Goal: Use online tool/utility: Use online tool/utility

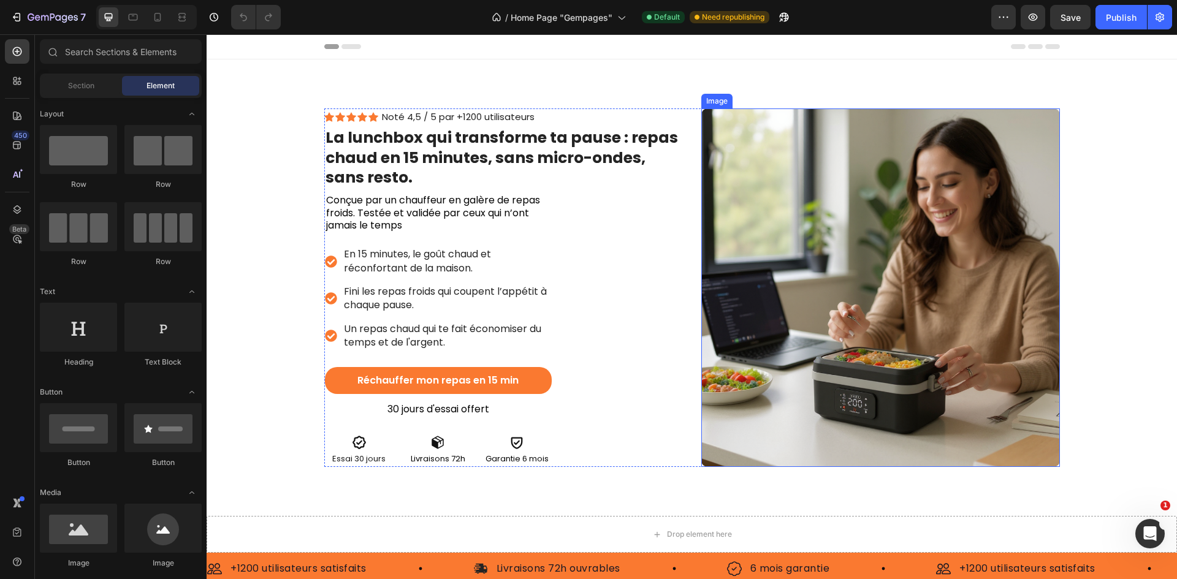
scroll to position [240, 0]
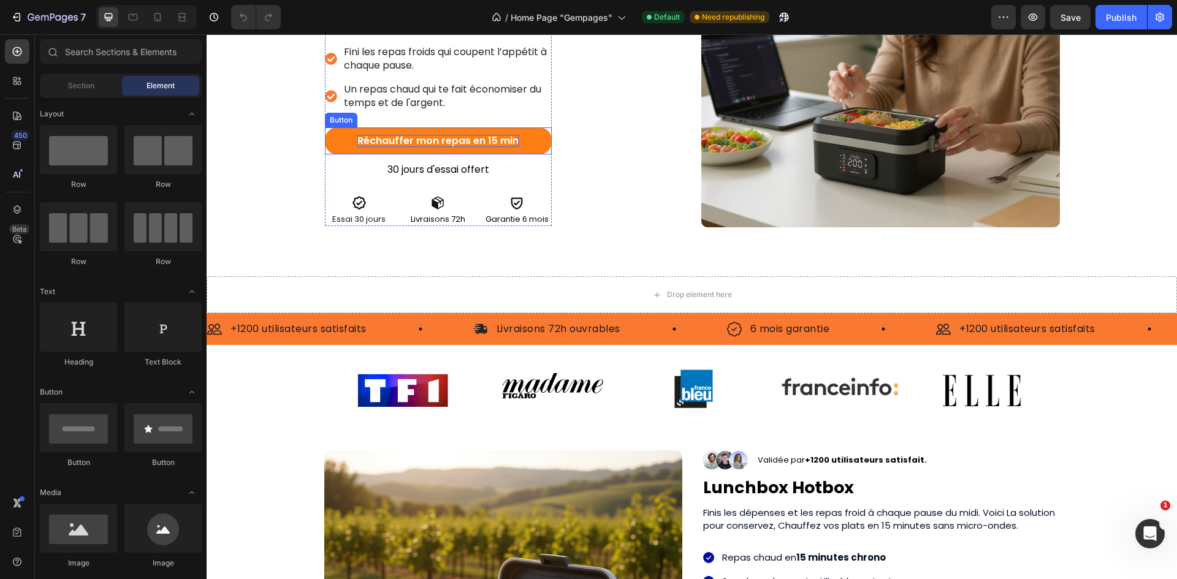
click at [492, 142] on p "Réchauffer mon repas en 15 min" at bounding box center [437, 141] width 161 height 13
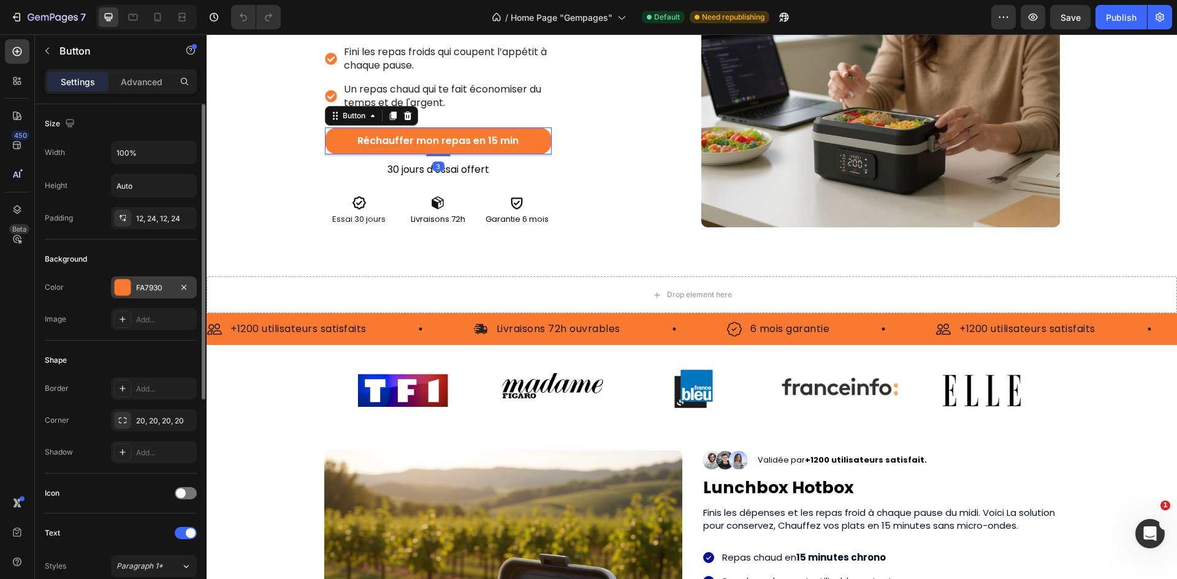
click at [145, 278] on div "FA7930" at bounding box center [154, 287] width 86 height 22
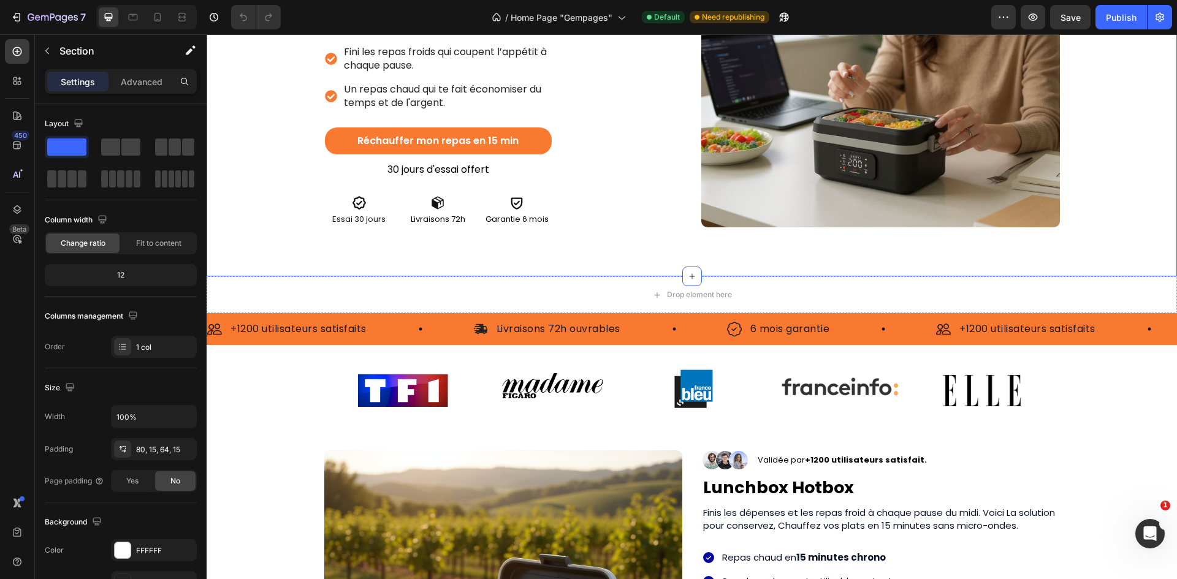
click at [753, 265] on div "Icon Icon Icon Icon Icon Icon List Noté 4,5 / 5 par +1200 utilisateurs Text Blo…" at bounding box center [692, 48] width 970 height 457
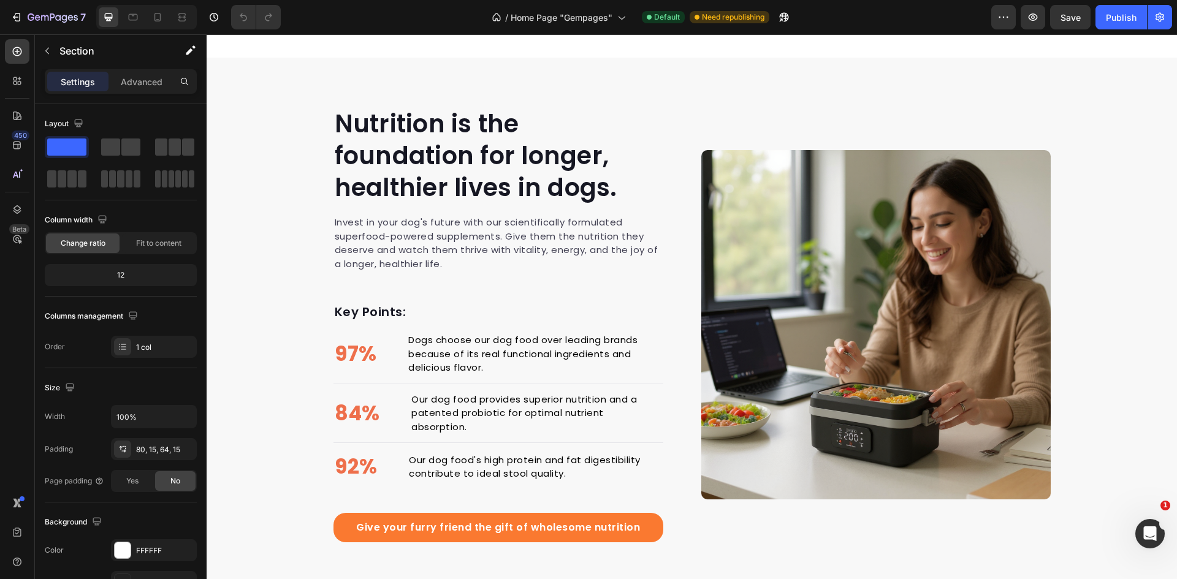
scroll to position [1409, 0]
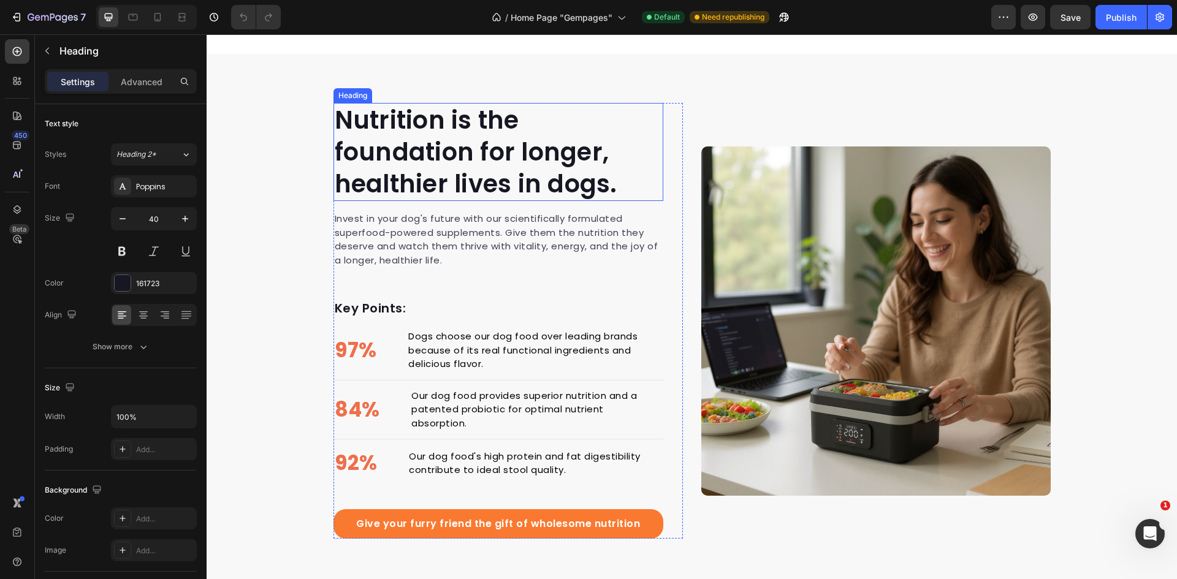
click at [473, 140] on p "Nutrition is the foundation for longer, healthier lives in dogs." at bounding box center [498, 152] width 327 height 96
click at [435, 134] on p "Nutrition is the foundation for longer, healthier lives in dogs." at bounding box center [498, 152] width 327 height 96
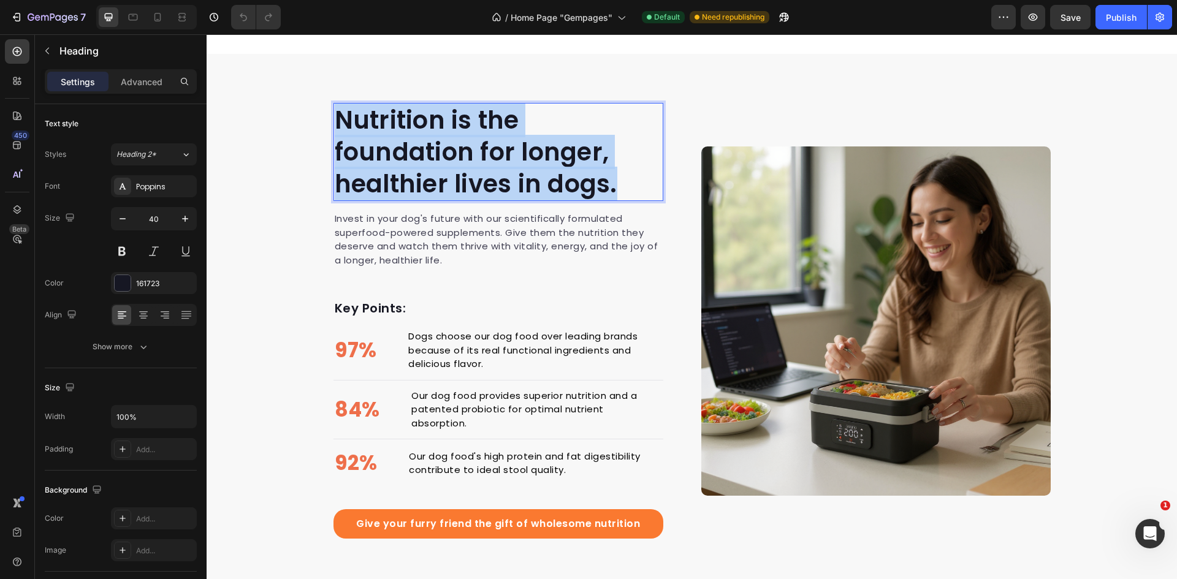
click at [435, 134] on p "Nutrition is the foundation for longer, healthier lives in dogs." at bounding box center [498, 152] width 327 height 96
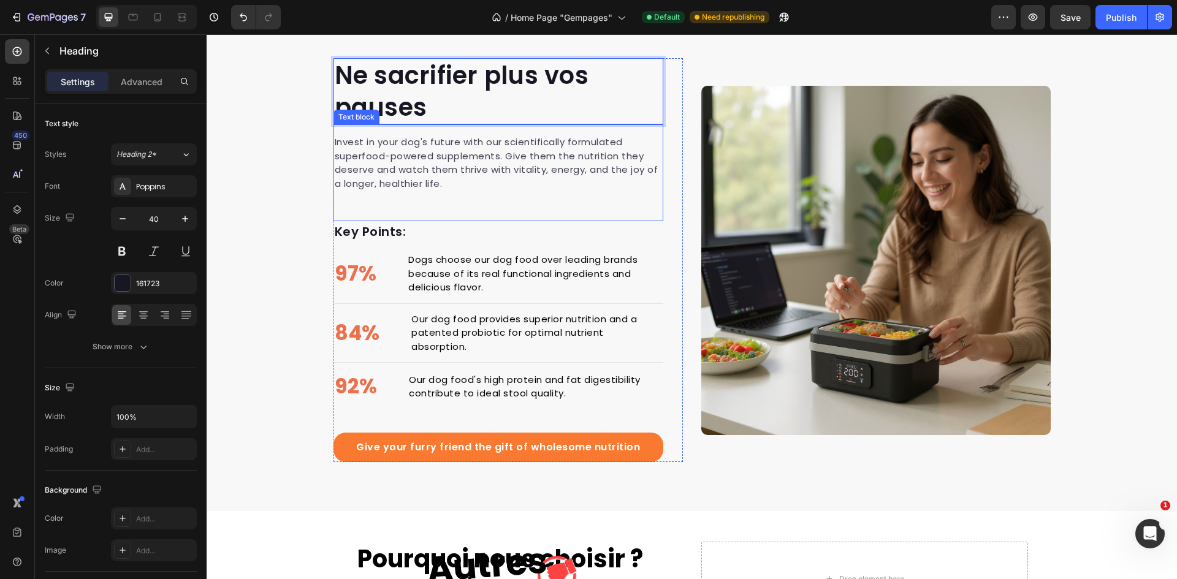
scroll to position [1435, 0]
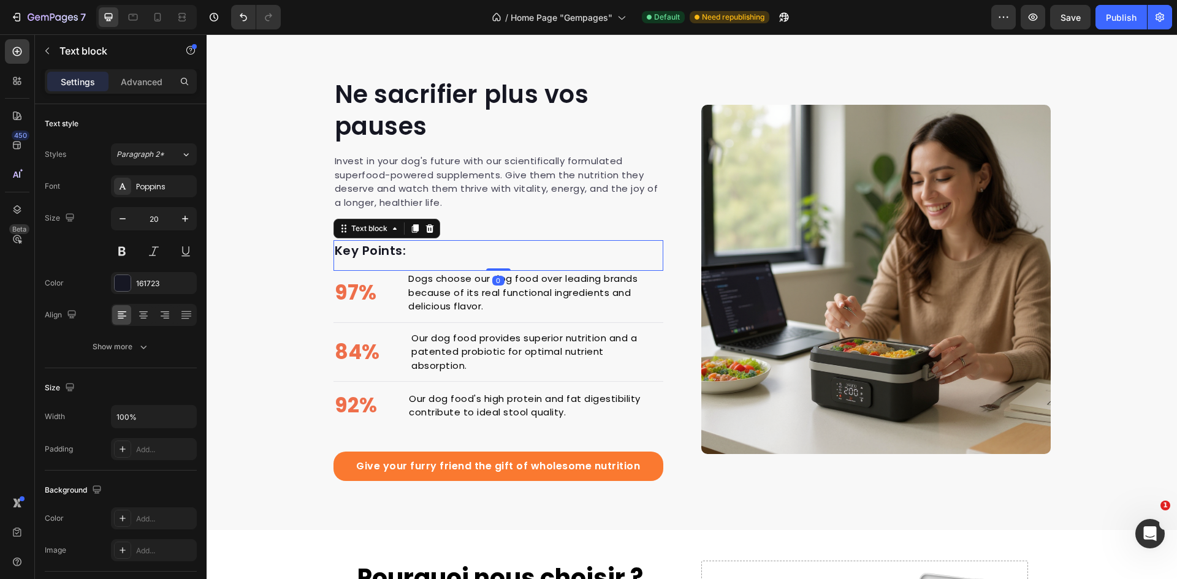
click at [496, 245] on p "Key Points:" at bounding box center [498, 250] width 327 height 18
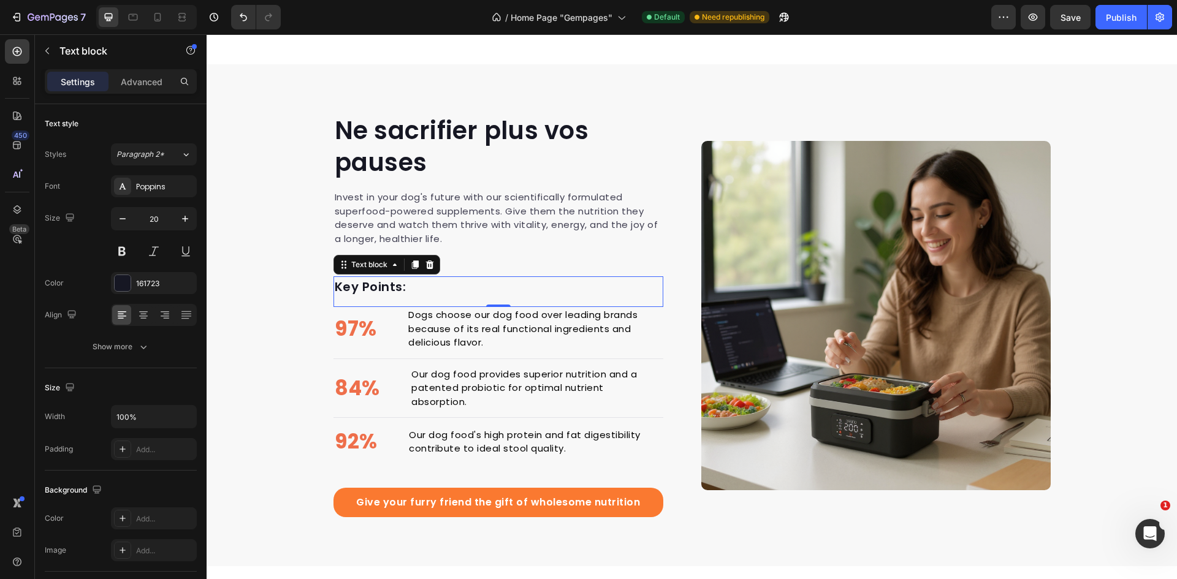
scroll to position [1400, 0]
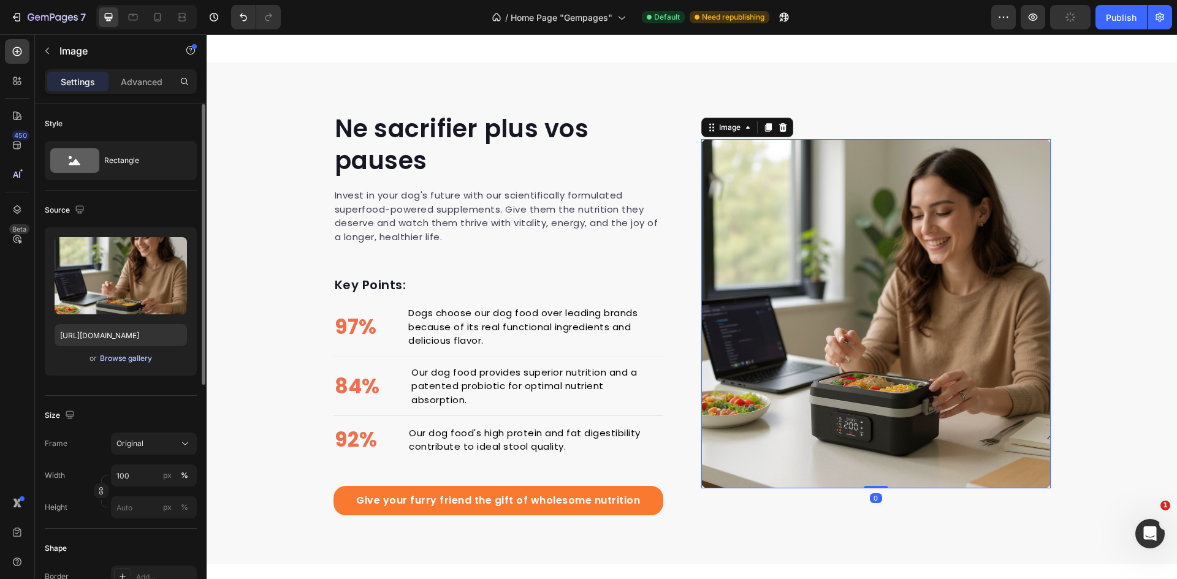
click at [146, 357] on div "Browse gallery" at bounding box center [126, 358] width 52 height 11
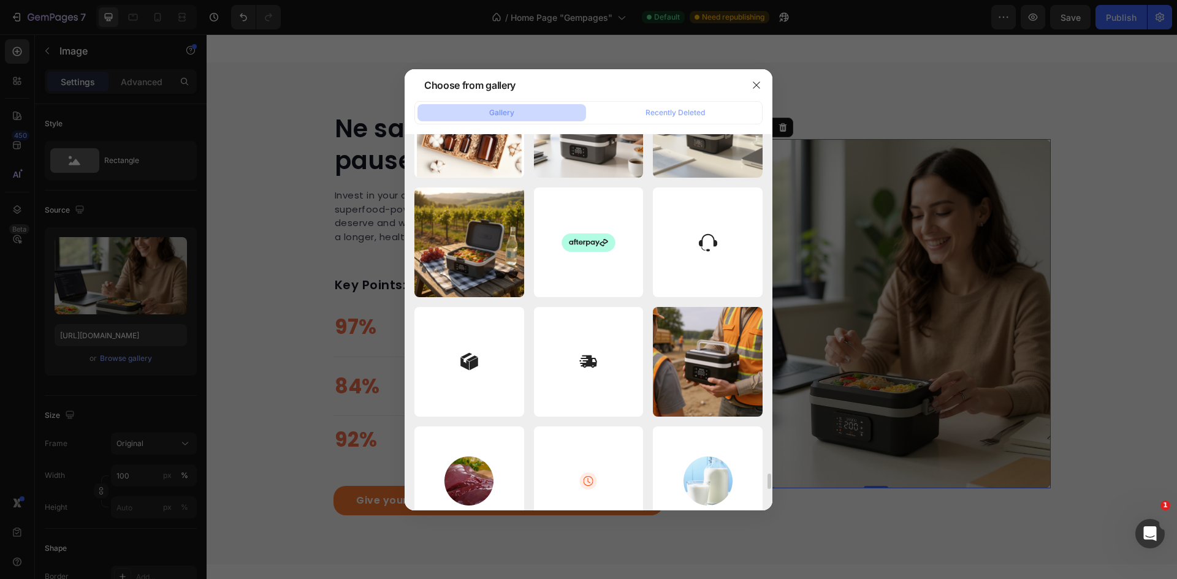
scroll to position [8070, 0]
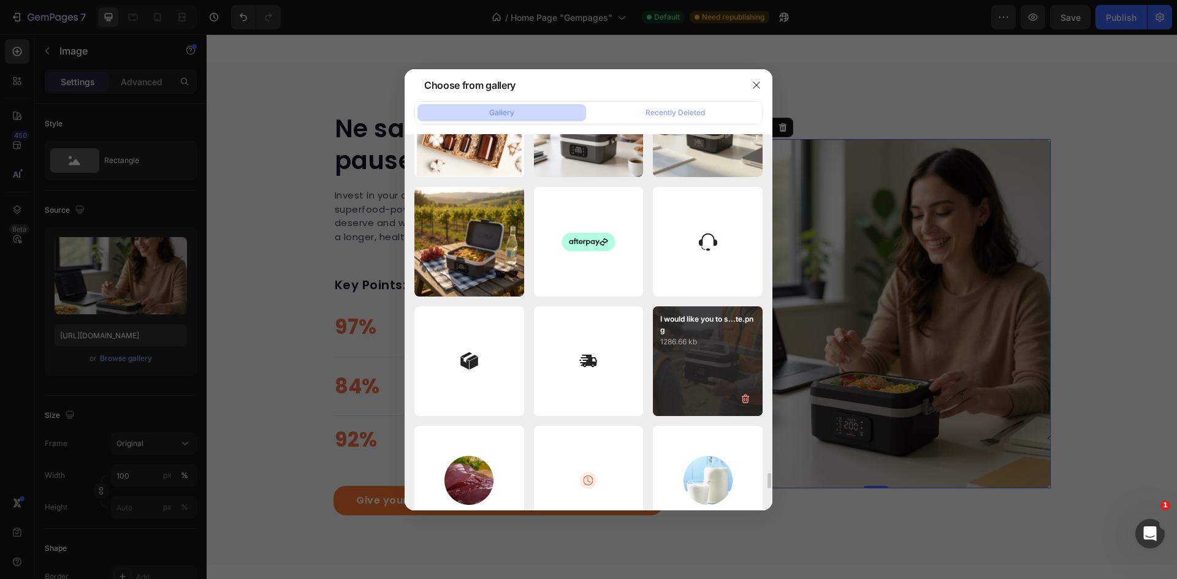
click at [666, 352] on div "I would like you to s...te.png 1286.66 kb" at bounding box center [708, 361] width 110 height 110
type input "[URL][DOMAIN_NAME]"
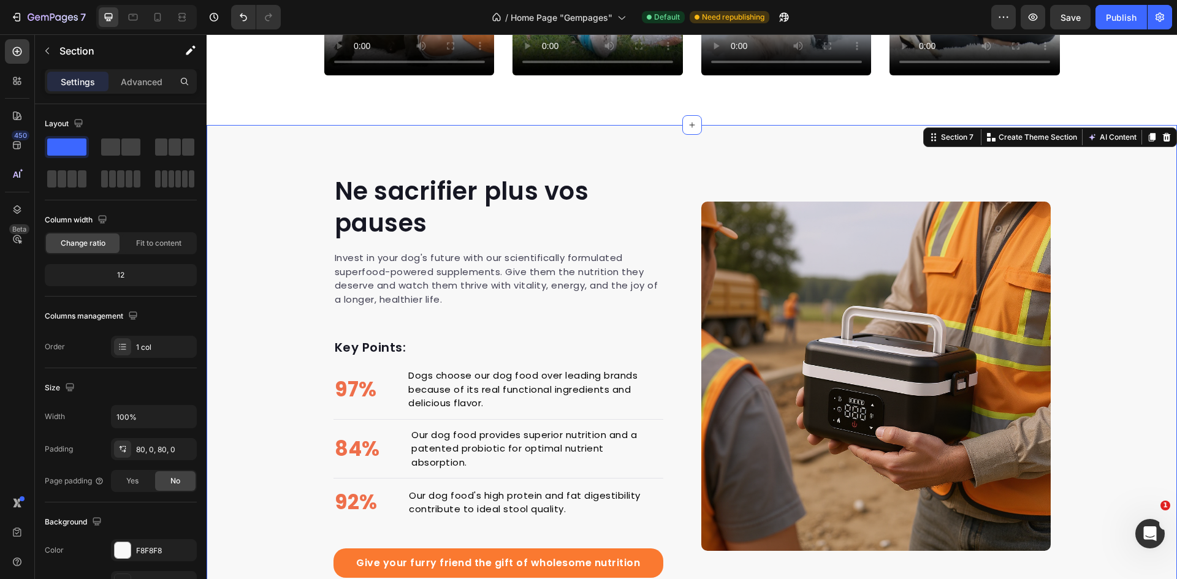
scroll to position [1340, 0]
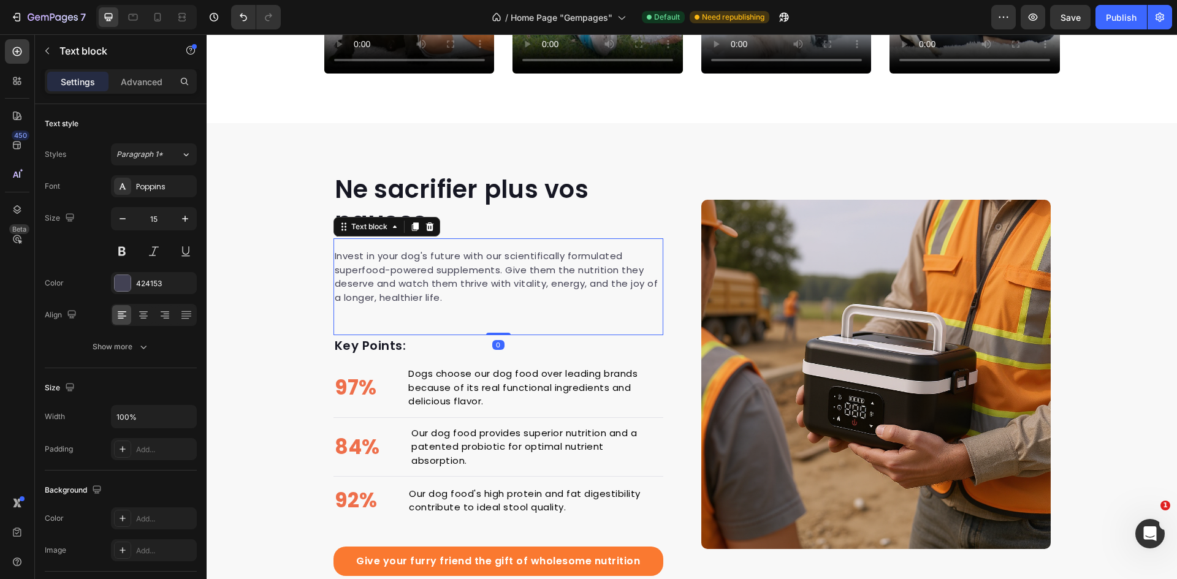
click at [461, 270] on p "Invest in your dog's future with our scientifically formulated superfood-powere…" at bounding box center [498, 276] width 327 height 55
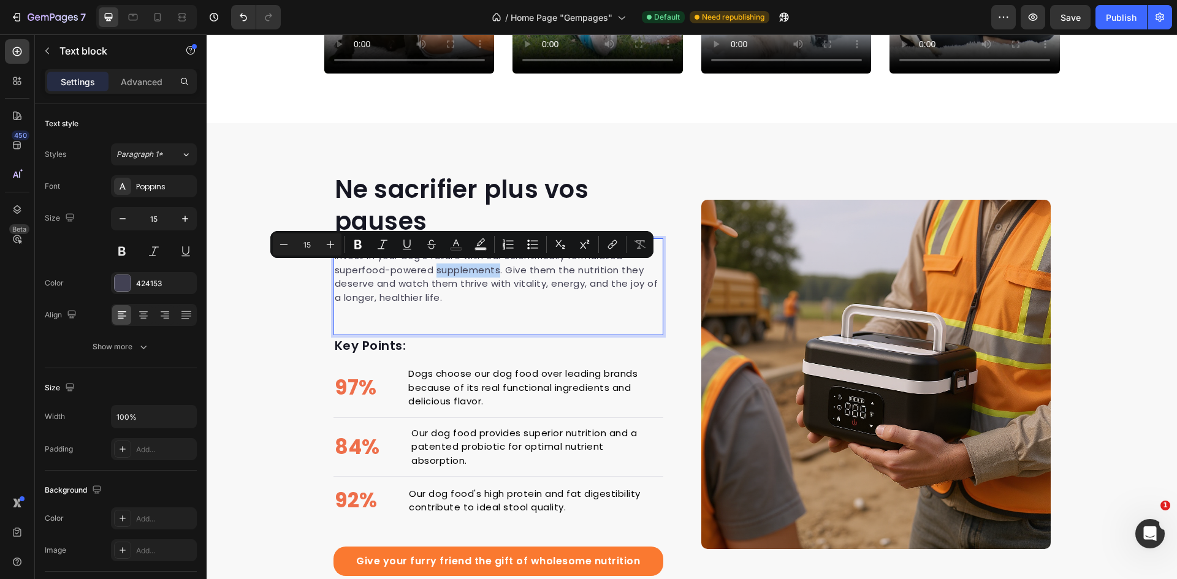
click at [461, 270] on p "Invest in your dog's future with our scientifically formulated superfood-powere…" at bounding box center [498, 276] width 327 height 55
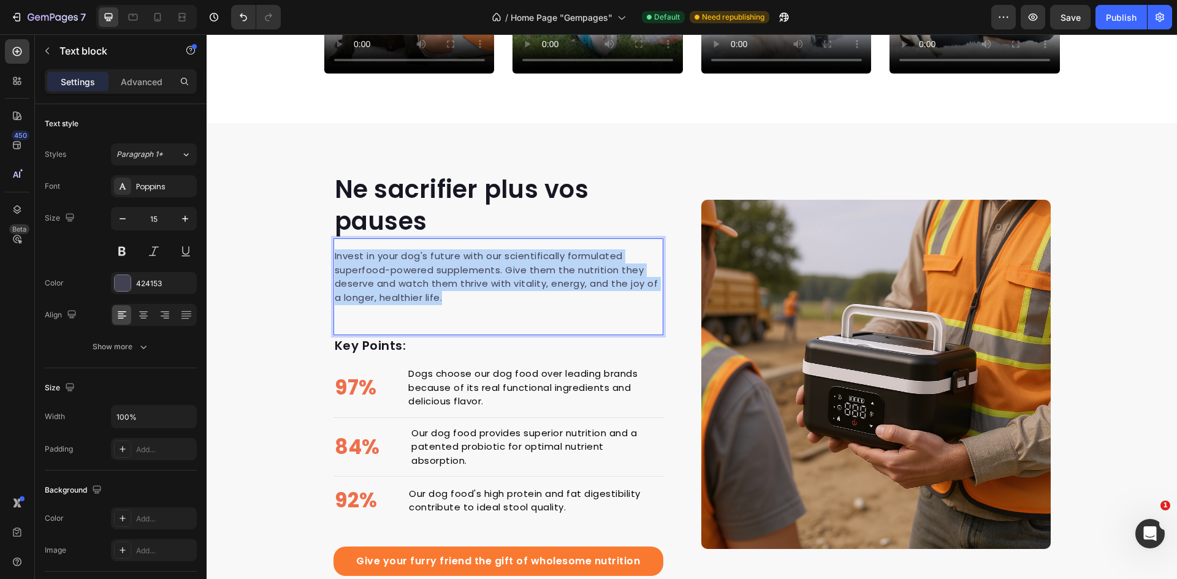
click at [461, 270] on p "Invest in your dog's future with our scientifically formulated superfood-powere…" at bounding box center [498, 276] width 327 height 55
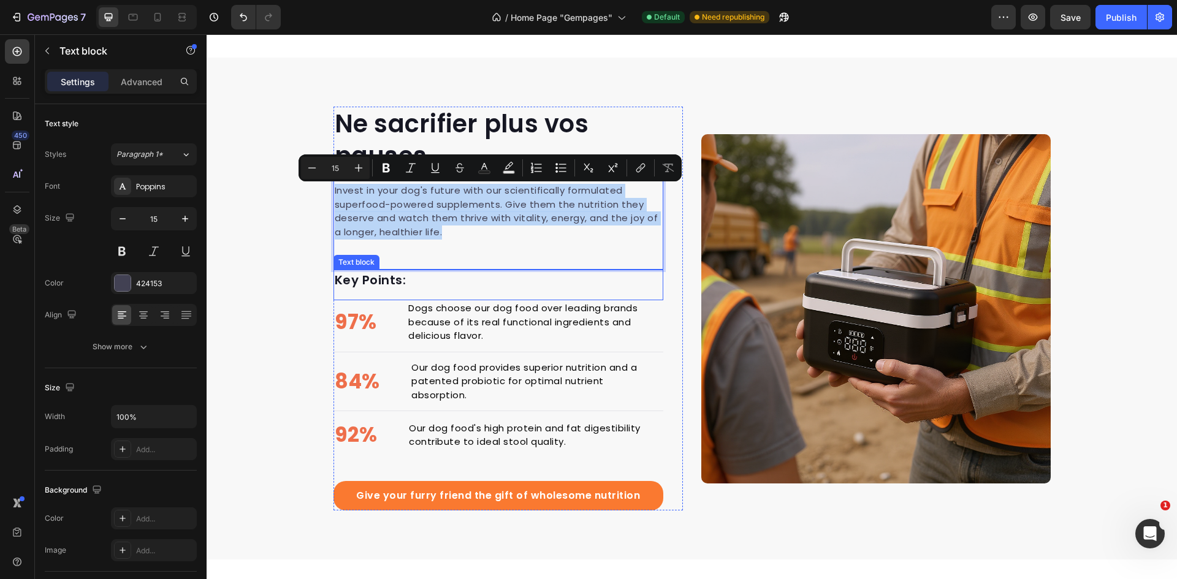
scroll to position [1406, 0]
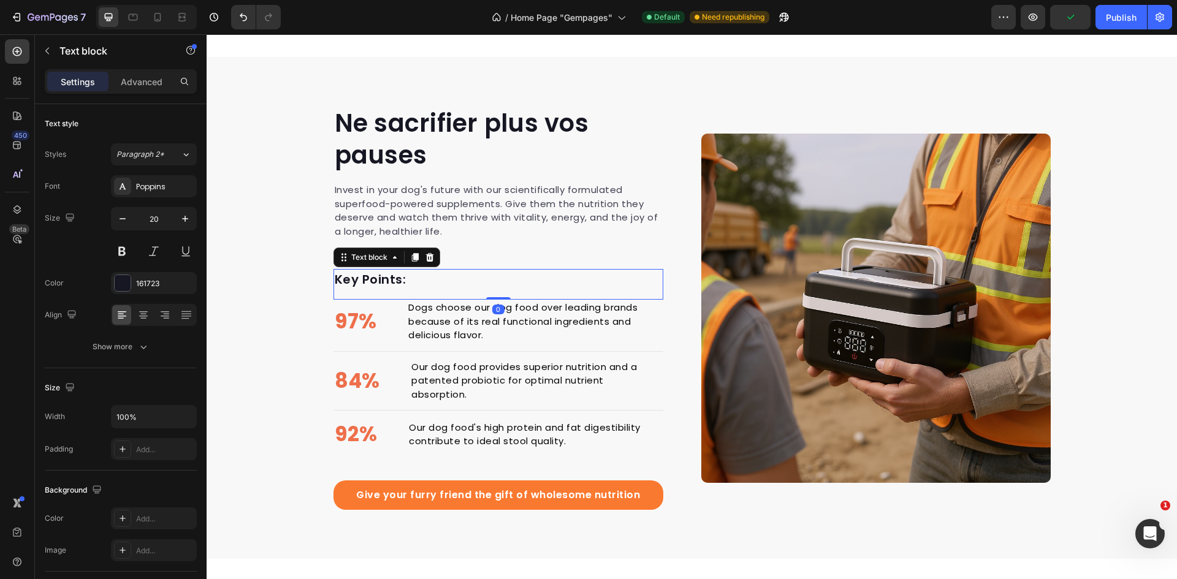
click at [382, 279] on p "Key Points:" at bounding box center [498, 279] width 327 height 18
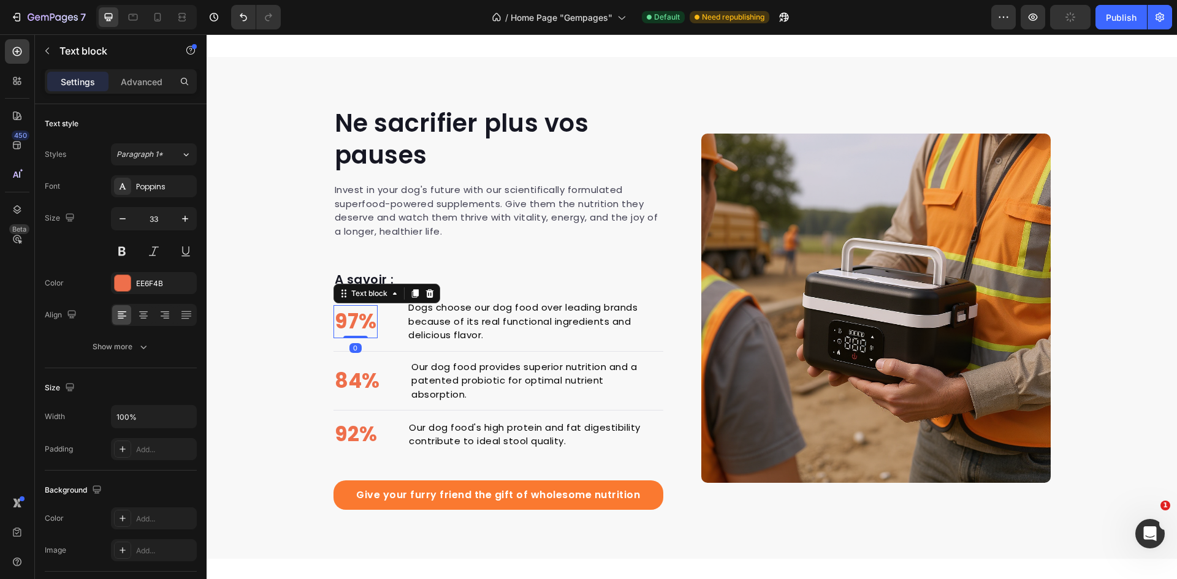
click at [361, 324] on p "97%" at bounding box center [356, 321] width 42 height 31
click at [408, 316] on p "Dogs choose our dog food over leading brands because of its real functional ing…" at bounding box center [534, 322] width 253 height 42
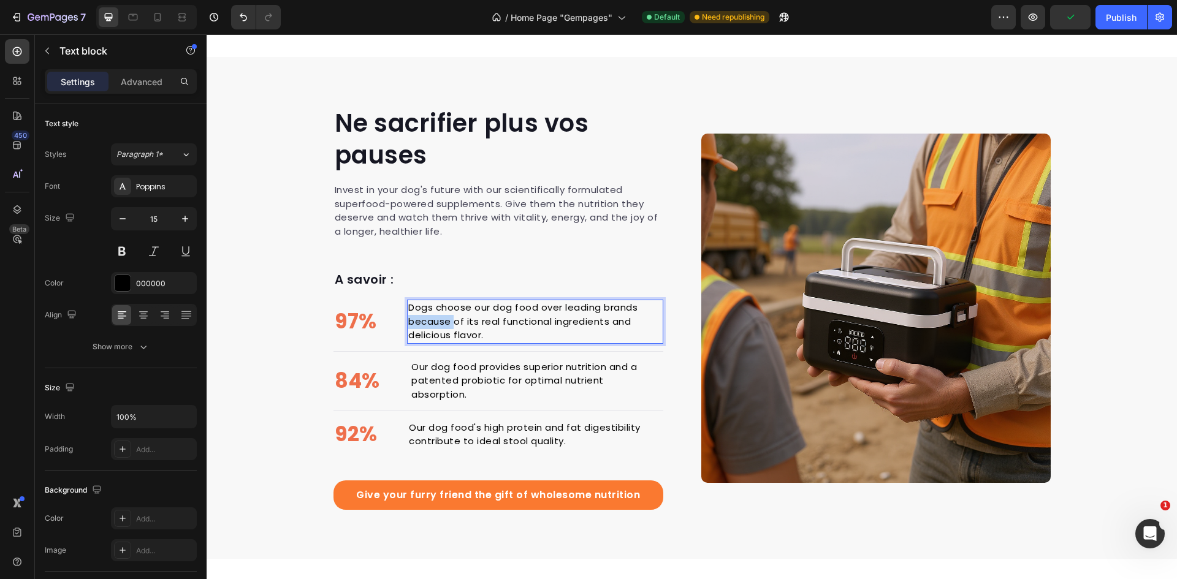
click at [408, 316] on p "Dogs choose our dog food over leading brands because of its real functional ing…" at bounding box center [534, 322] width 253 height 42
drag, startPoint x: 408, startPoint y: 316, endPoint x: 364, endPoint y: 318, distance: 44.2
click at [364, 318] on li "97% Text block Dogs choose our dog food over leading brands because of its real…" at bounding box center [498, 322] width 330 height 44
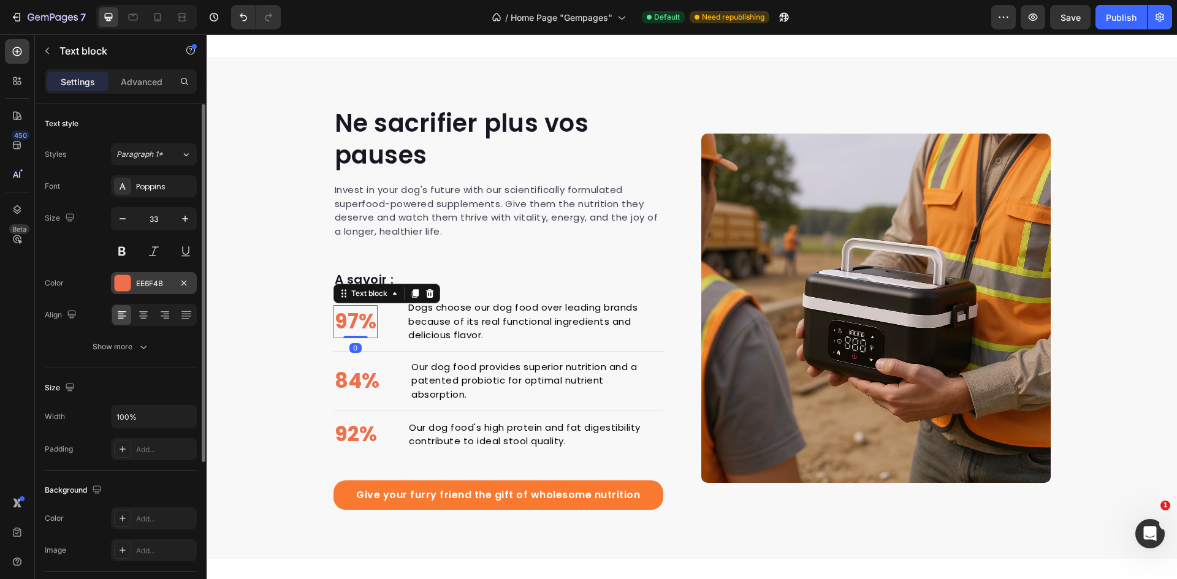
click at [156, 281] on div "EE6F4B" at bounding box center [154, 283] width 36 height 11
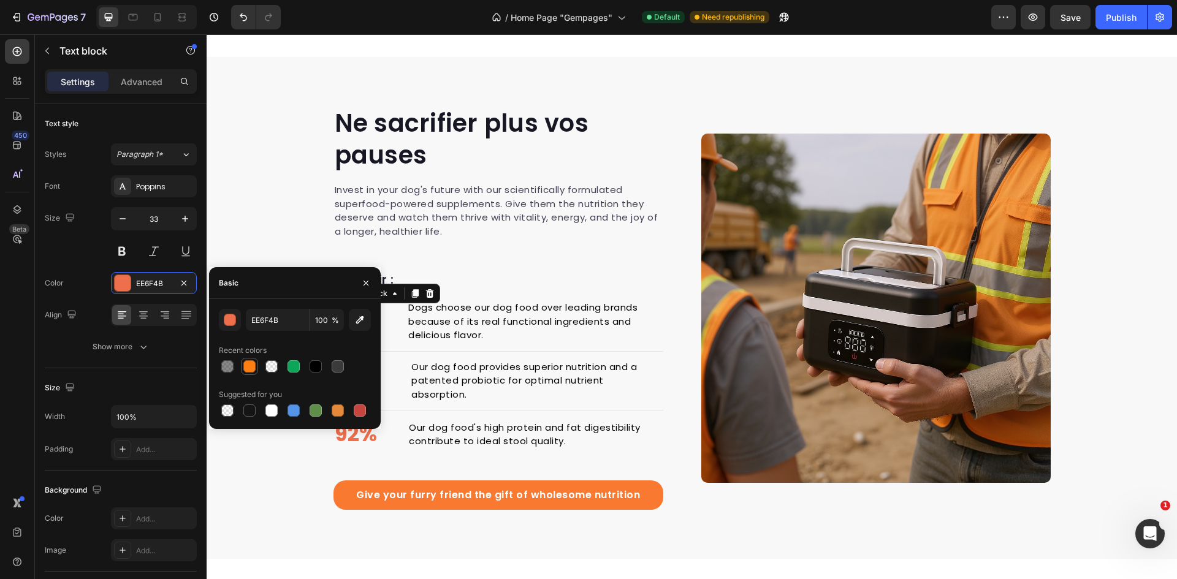
click at [251, 363] on div at bounding box center [249, 366] width 12 height 12
type input "FD7F14"
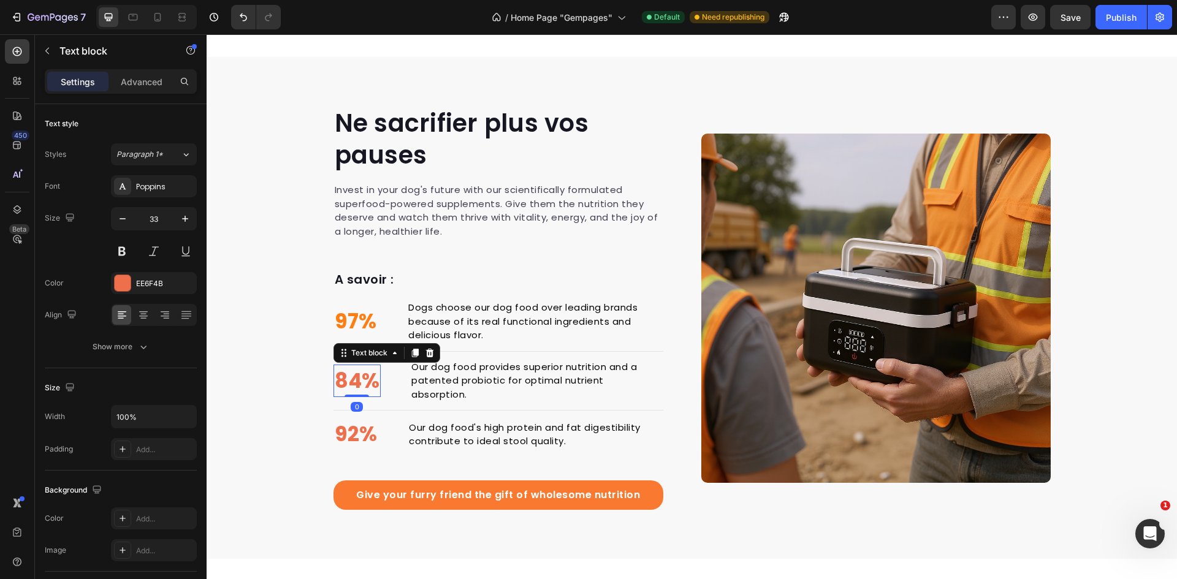
click at [352, 366] on p "84%" at bounding box center [357, 381] width 45 height 31
click at [169, 287] on div "EE6F4B" at bounding box center [154, 283] width 36 height 11
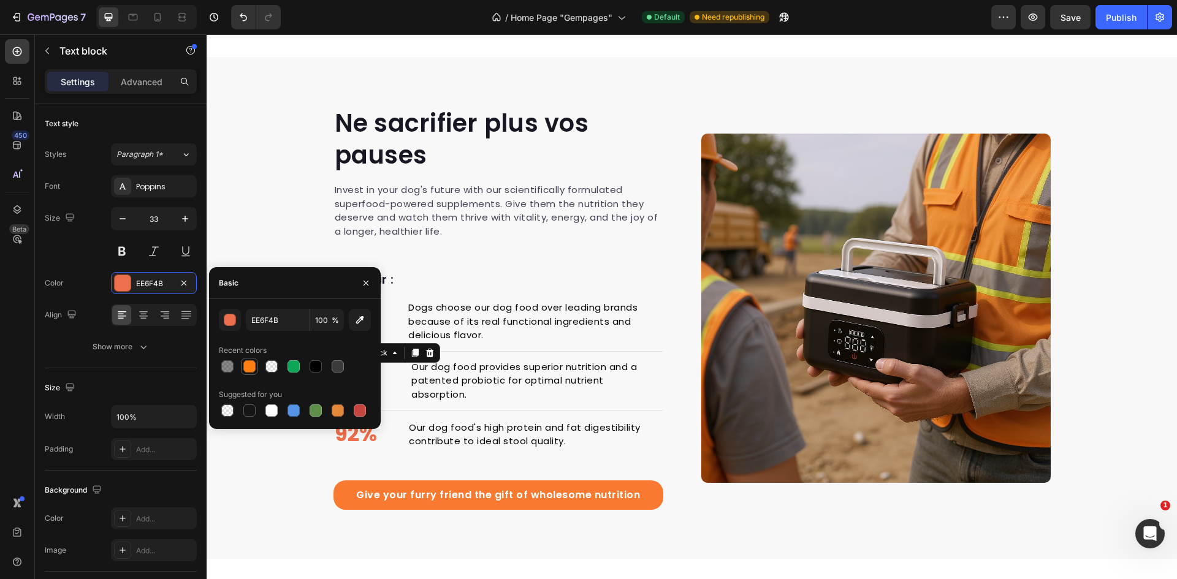
click at [248, 365] on div at bounding box center [249, 366] width 12 height 12
type input "FD7F14"
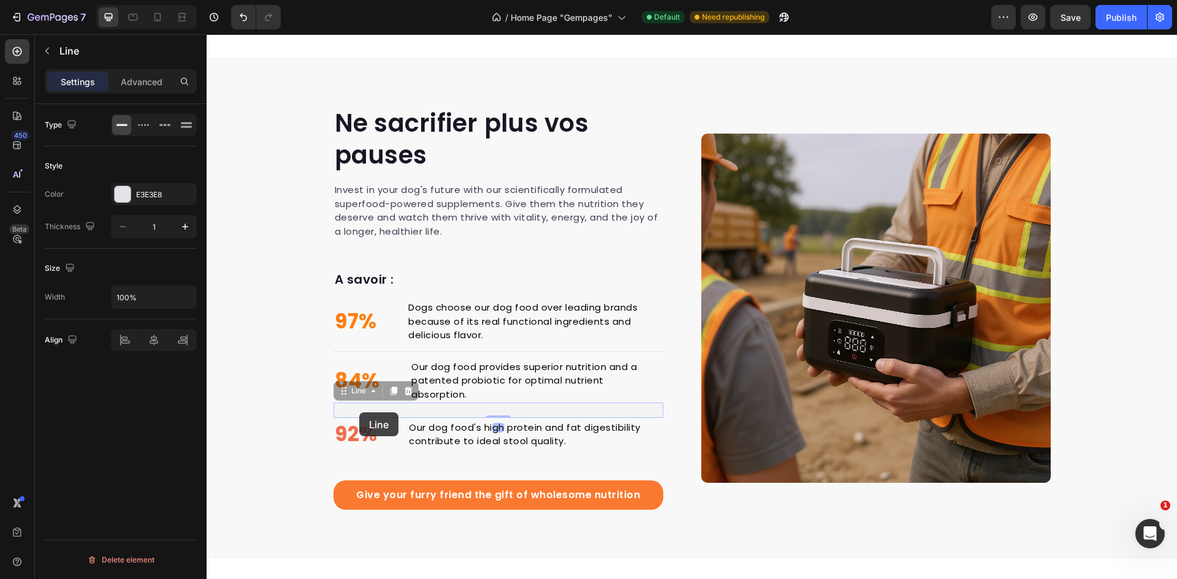
drag, startPoint x: 408, startPoint y: 395, endPoint x: 355, endPoint y: 419, distance: 57.9
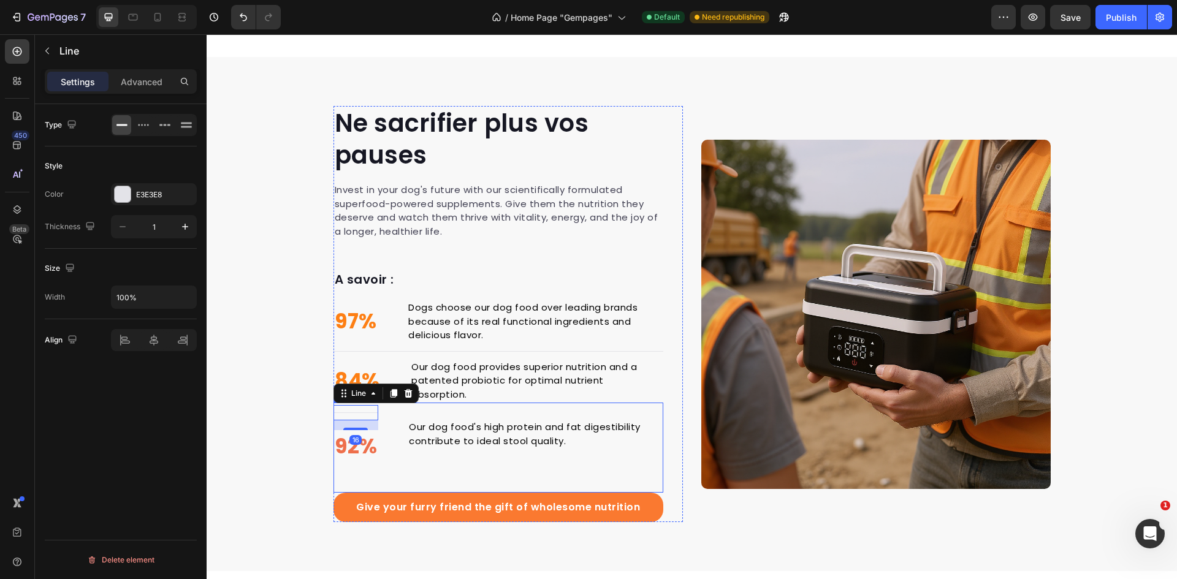
click at [355, 428] on div at bounding box center [355, 429] width 25 height 2
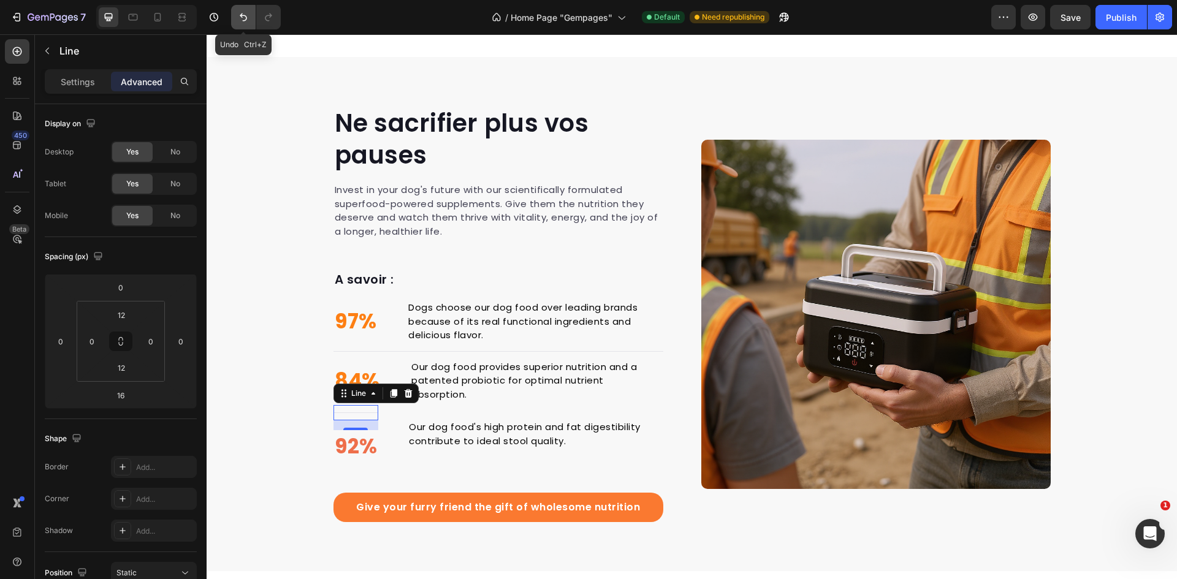
click at [239, 15] on icon "Undo/Redo" at bounding box center [243, 17] width 12 height 12
type input "0"
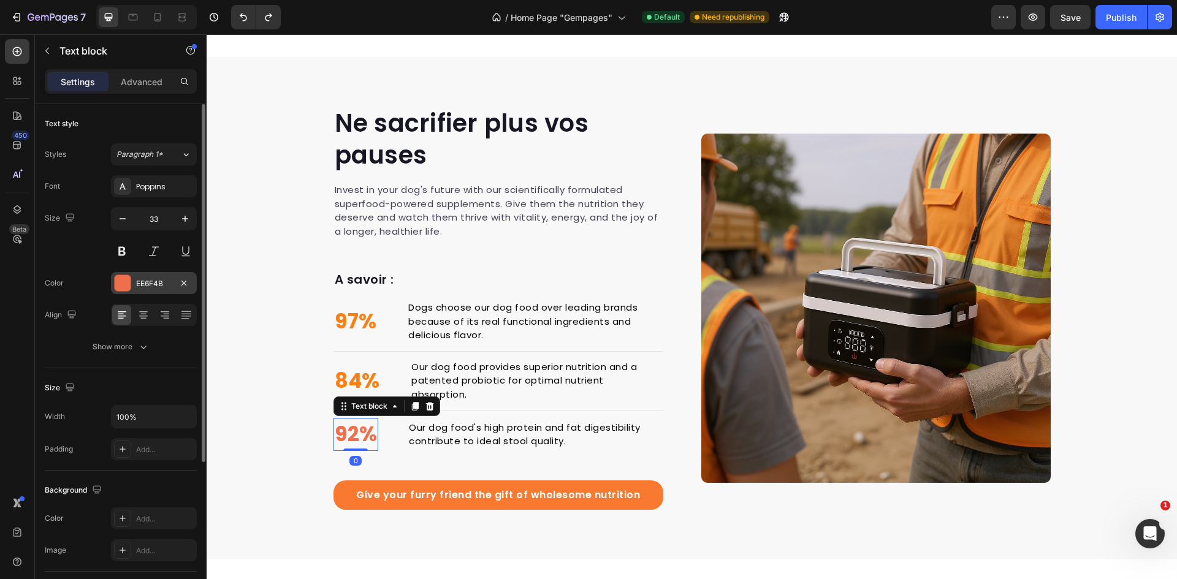
click at [144, 279] on div "EE6F4B" at bounding box center [154, 283] width 36 height 11
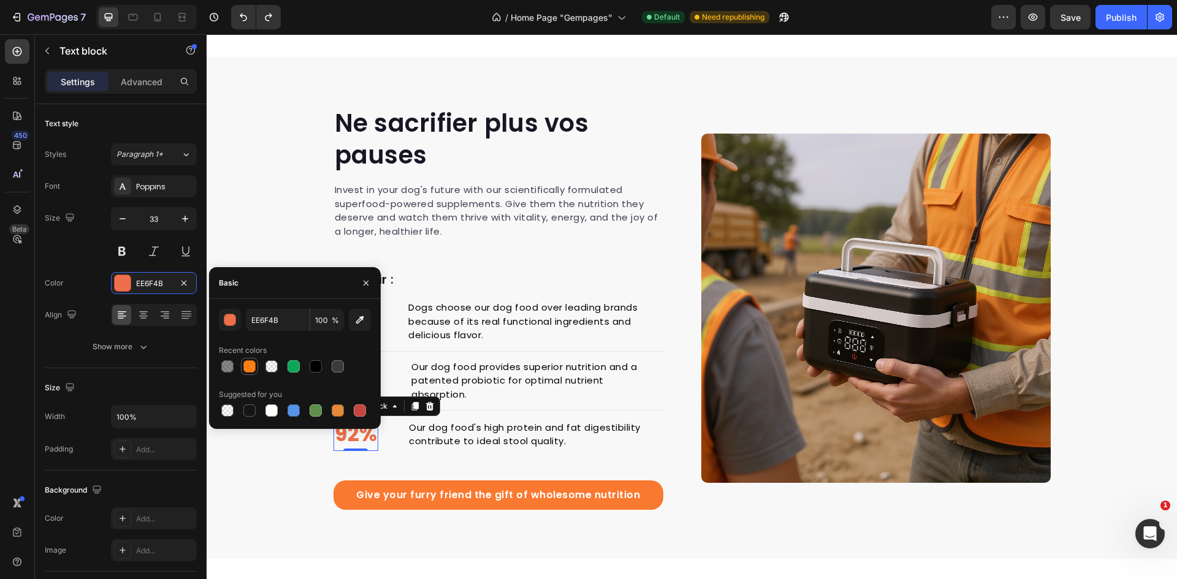
click at [245, 365] on div at bounding box center [249, 366] width 12 height 12
type input "FD7F14"
click at [245, 365] on div at bounding box center [249, 366] width 12 height 12
click at [380, 335] on div "FD7F14 100 % Recent colors Suggested for you" at bounding box center [295, 364] width 172 height 110
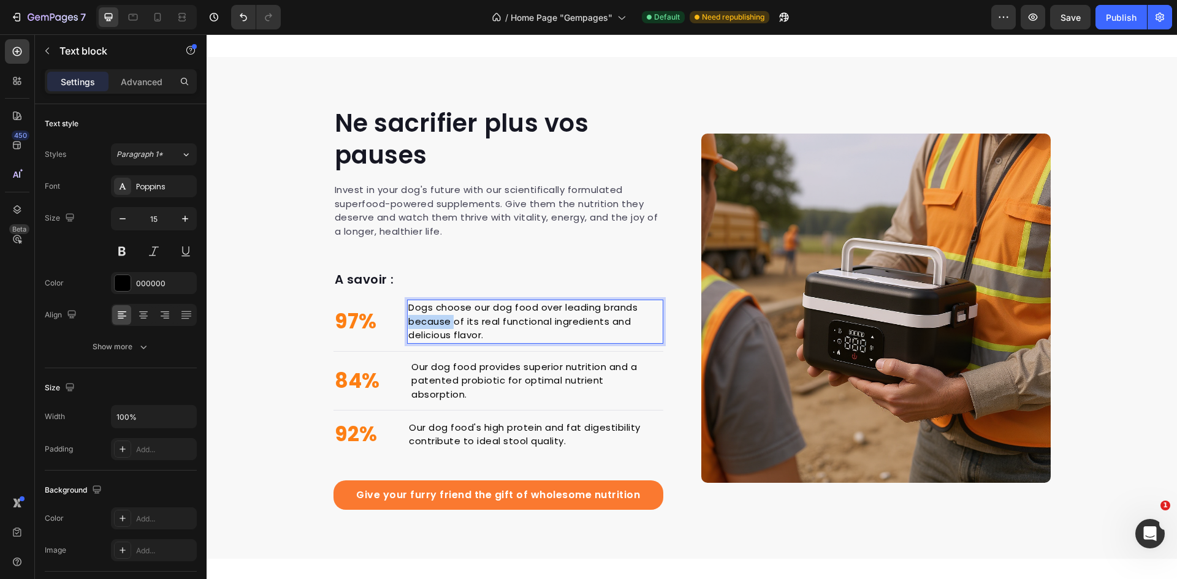
click at [431, 325] on p "Dogs choose our dog food over leading brands because of its real functional ing…" at bounding box center [534, 322] width 253 height 42
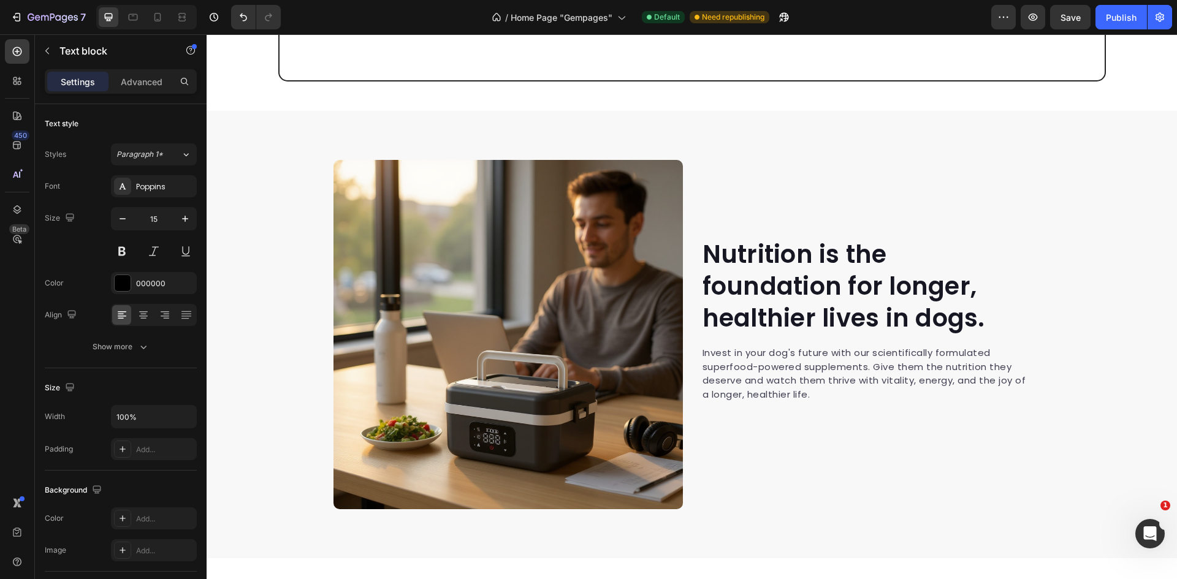
scroll to position [2507, 0]
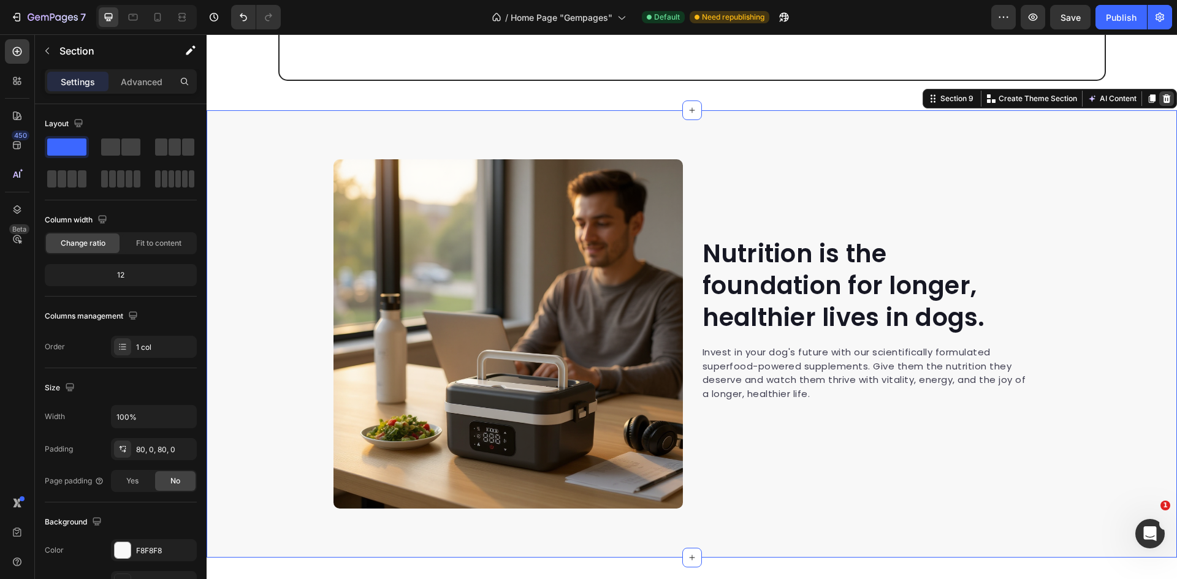
click at [1161, 97] on icon at bounding box center [1166, 99] width 10 height 10
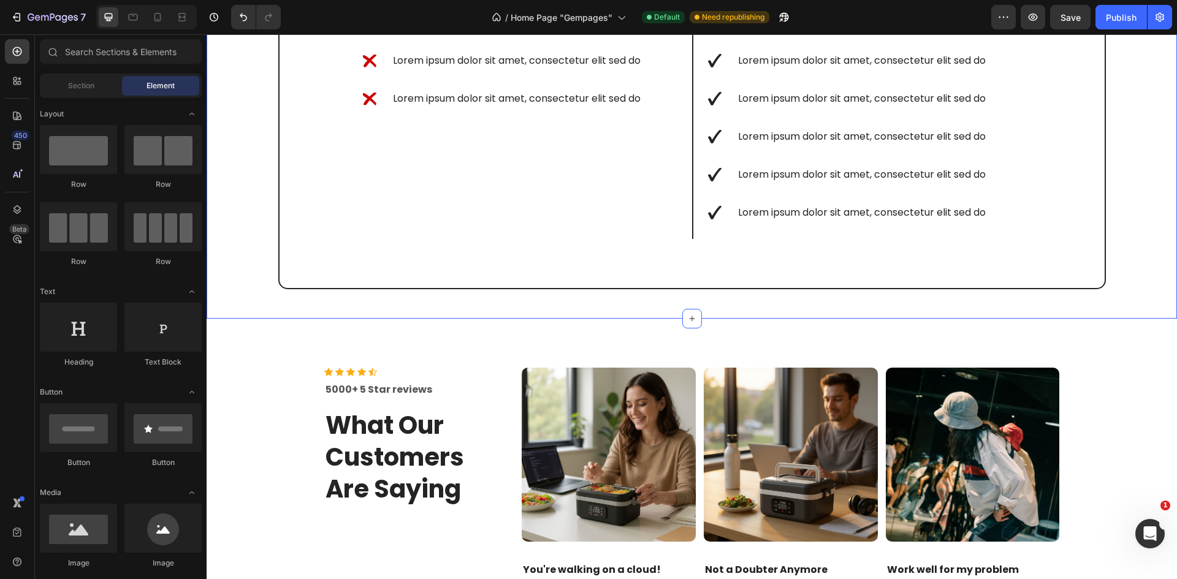
scroll to position [2300, 0]
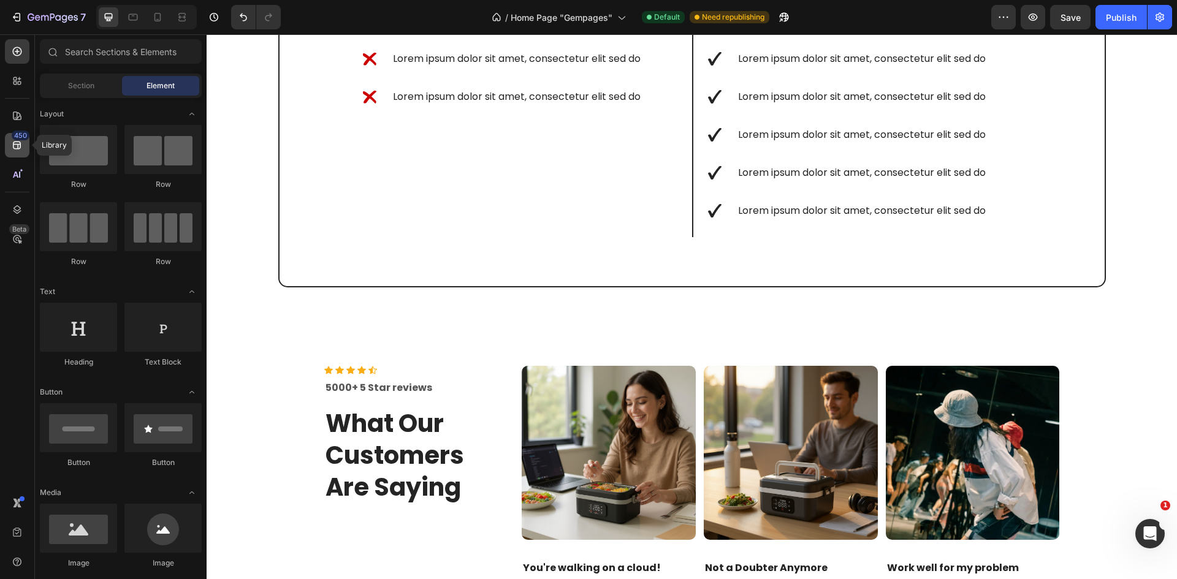
click at [16, 149] on icon at bounding box center [17, 146] width 8 height 8
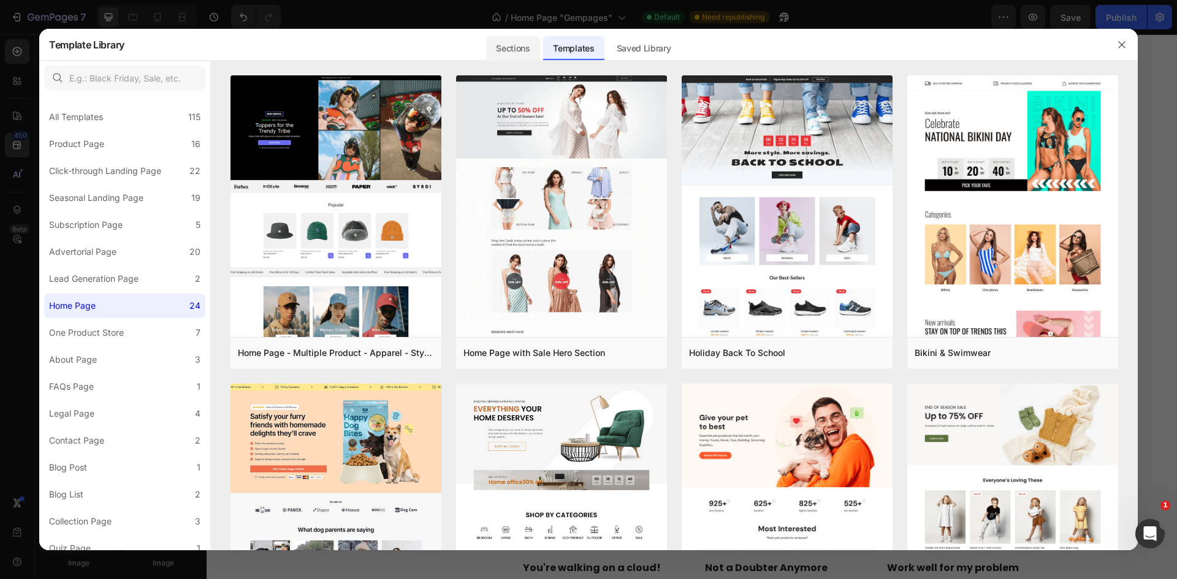
click at [496, 45] on div "Sections" at bounding box center [512, 48] width 53 height 25
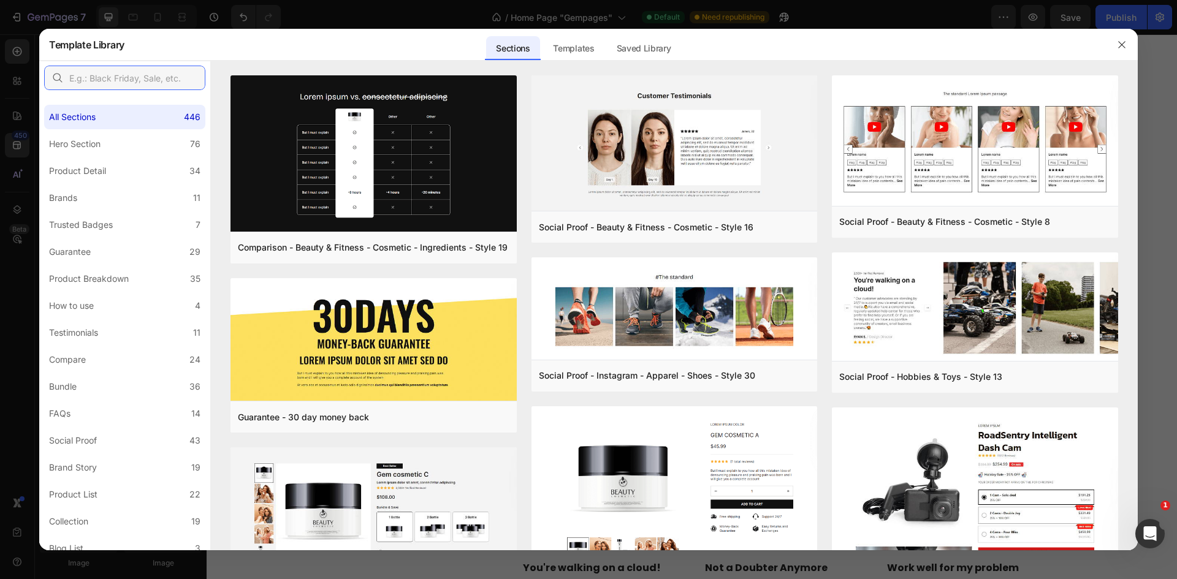
click at [171, 75] on input "text" at bounding box center [124, 78] width 161 height 25
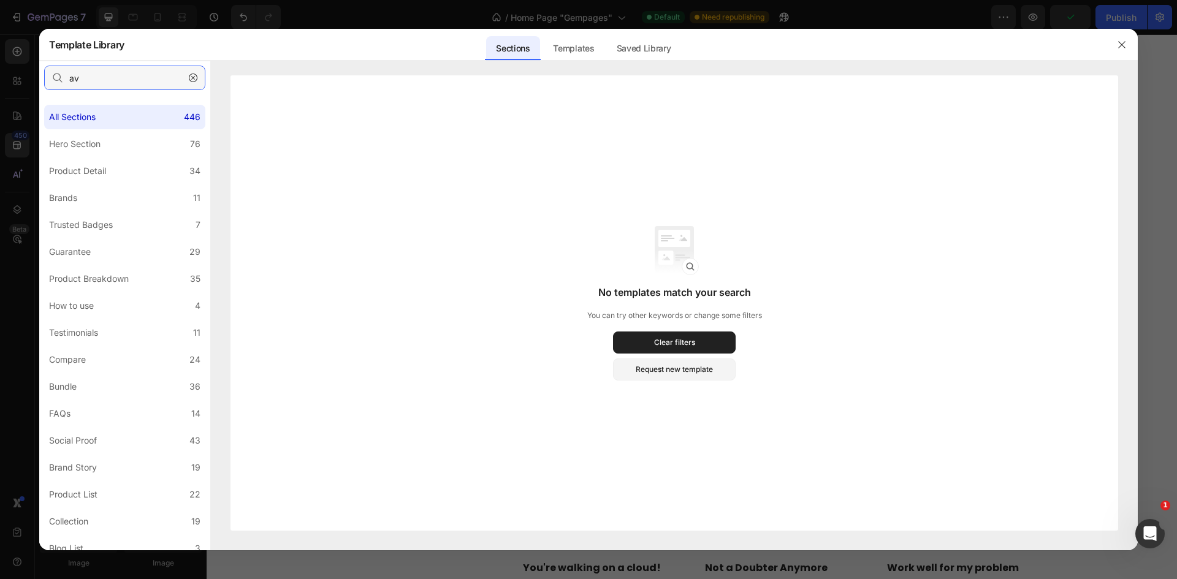
type input "a"
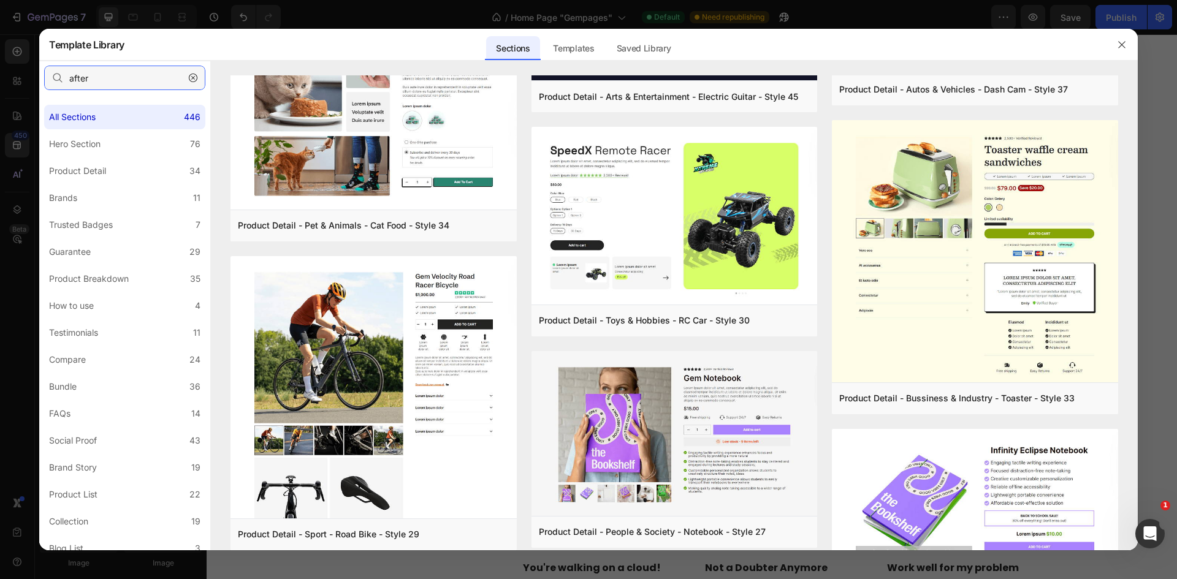
scroll to position [0, 0]
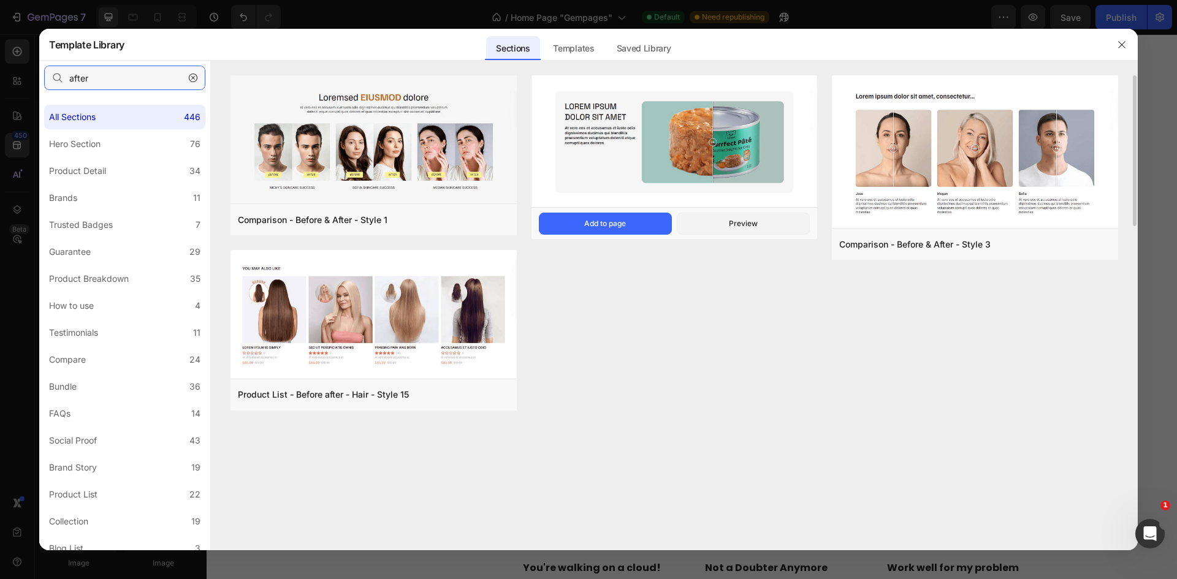
type input "after"
click at [669, 127] on img at bounding box center [674, 142] width 286 height 134
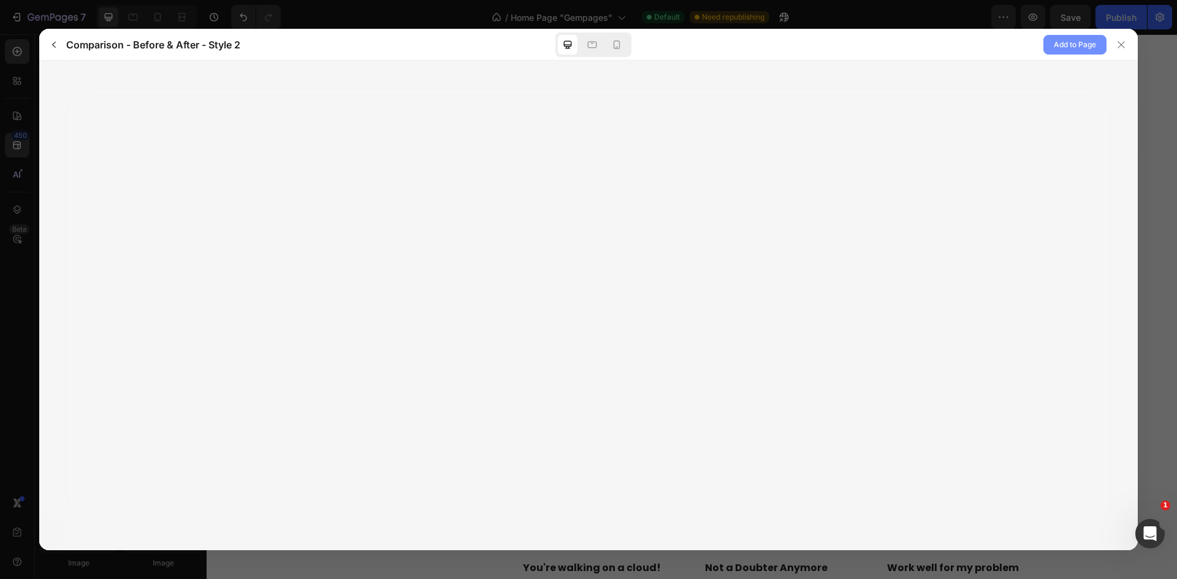
click at [1055, 41] on span "Add to Page" at bounding box center [1075, 44] width 42 height 15
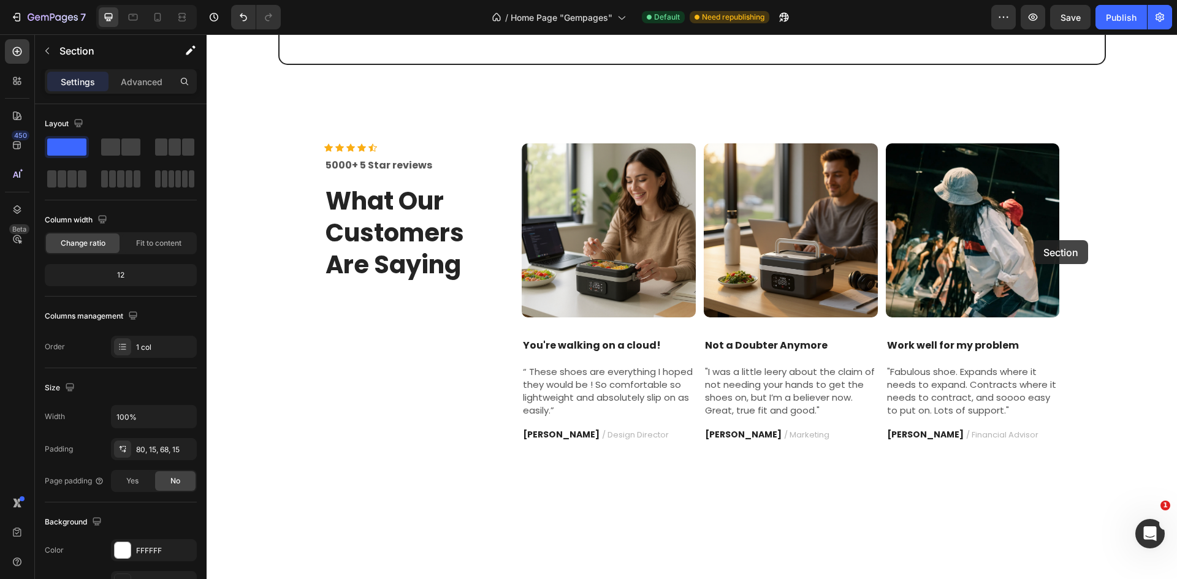
scroll to position [2561, 0]
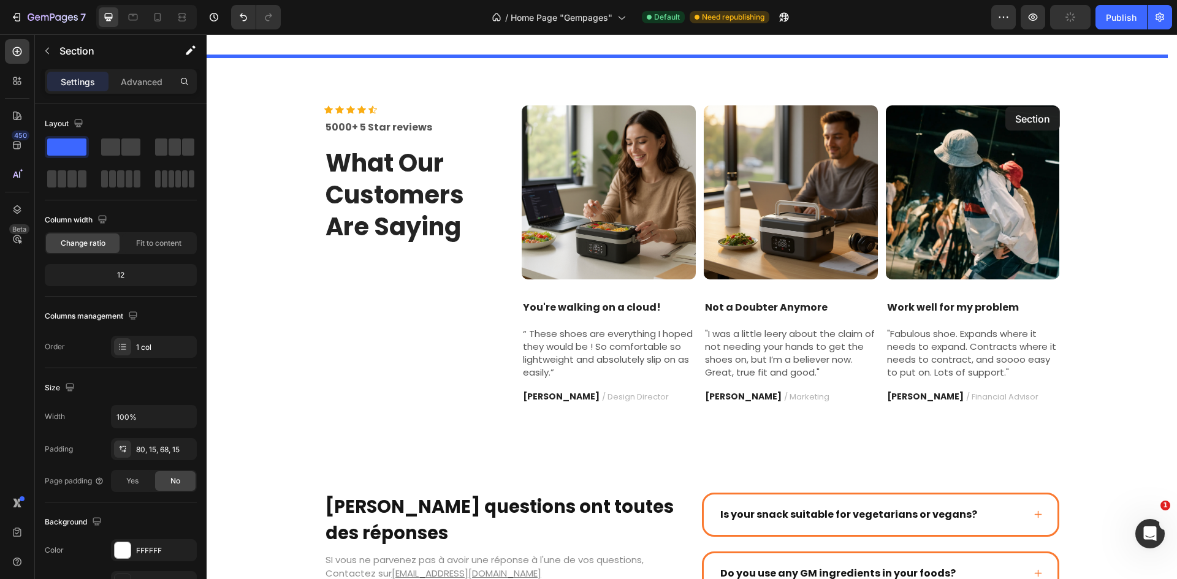
drag, startPoint x: 1106, startPoint y: 169, endPoint x: 1005, endPoint y: 106, distance: 118.7
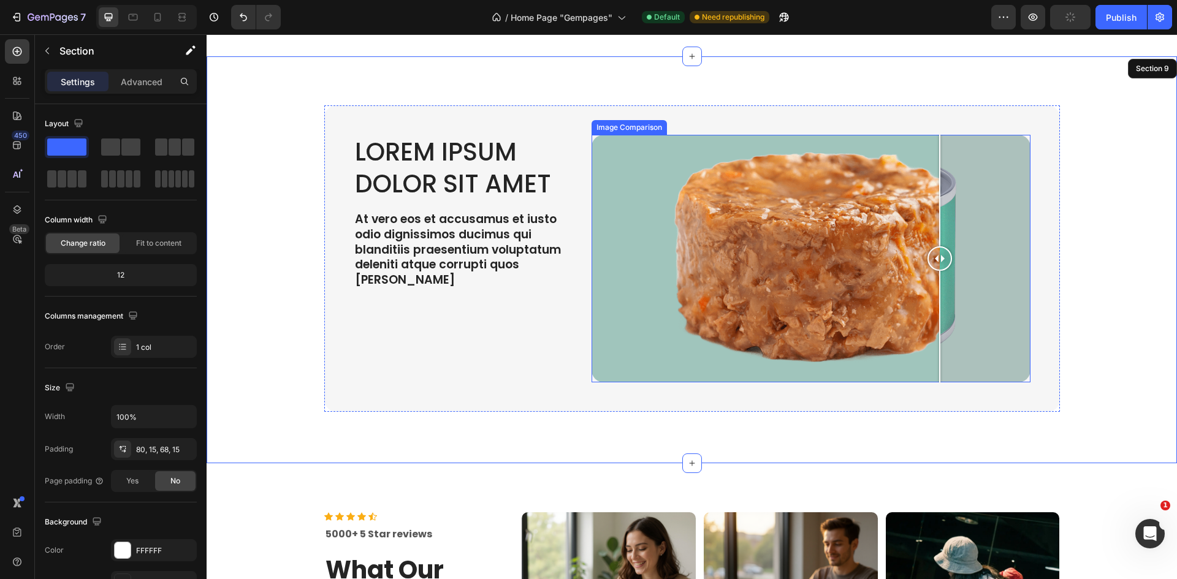
click at [935, 252] on div at bounding box center [810, 259] width 439 height 248
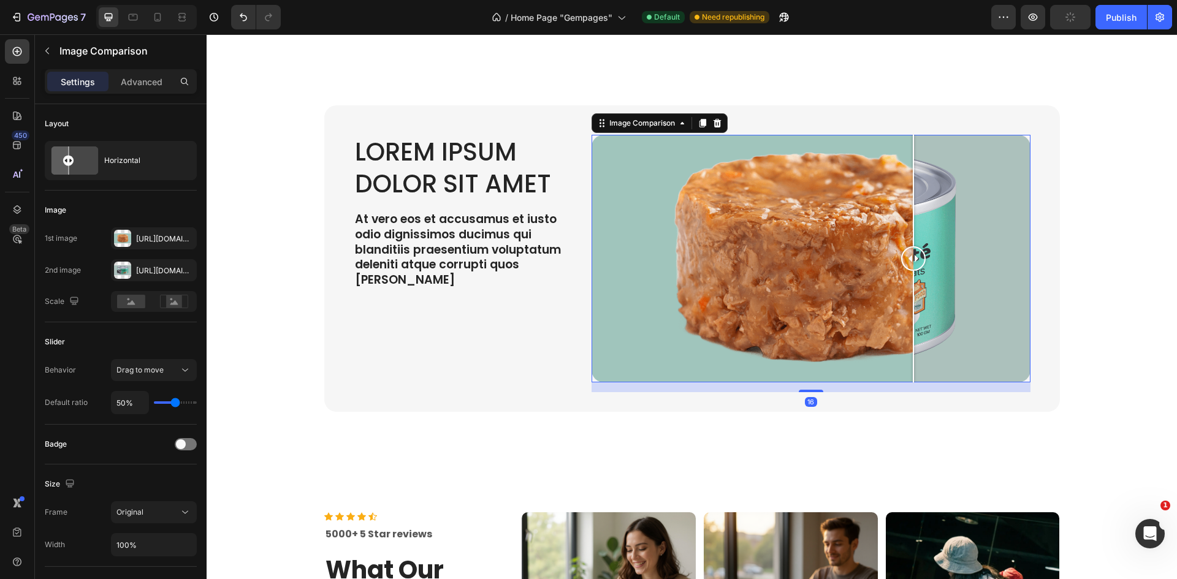
drag, startPoint x: 935, startPoint y: 252, endPoint x: 856, endPoint y: 265, distance: 79.4
click at [901, 265] on div at bounding box center [913, 258] width 25 height 25
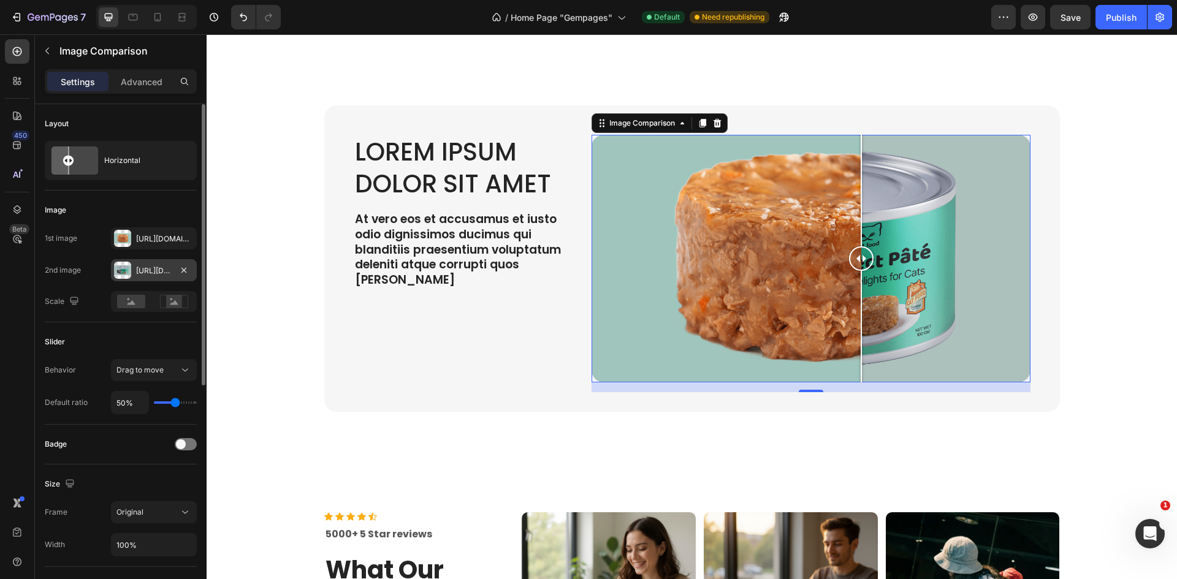
click at [153, 275] on div "[URL][DOMAIN_NAME]" at bounding box center [154, 270] width 36 height 11
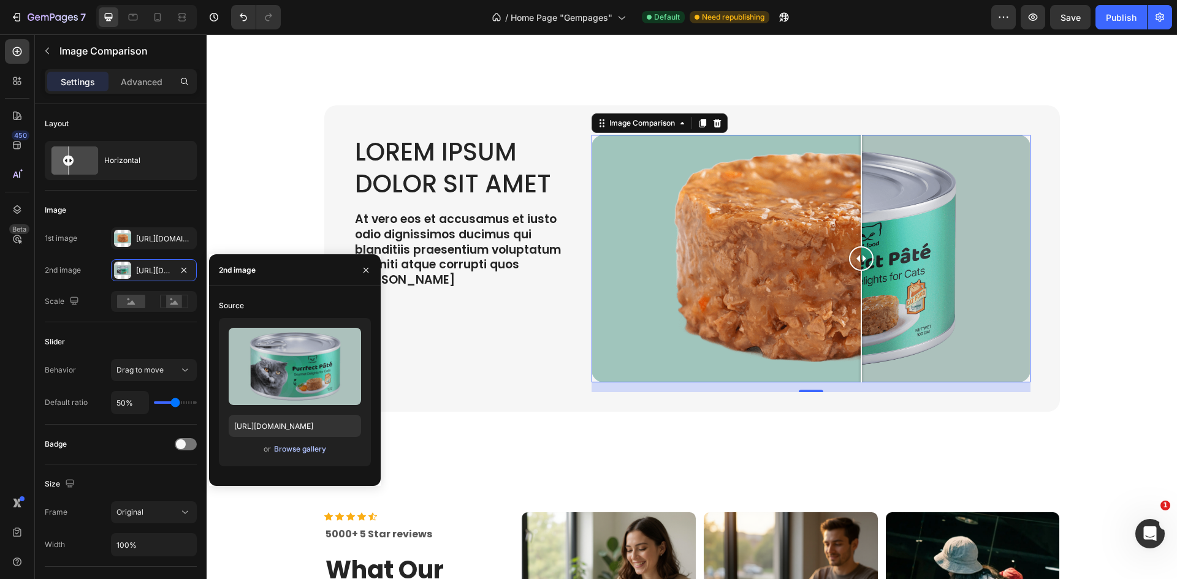
click at [313, 448] on div "Browse gallery" at bounding box center [300, 449] width 52 height 11
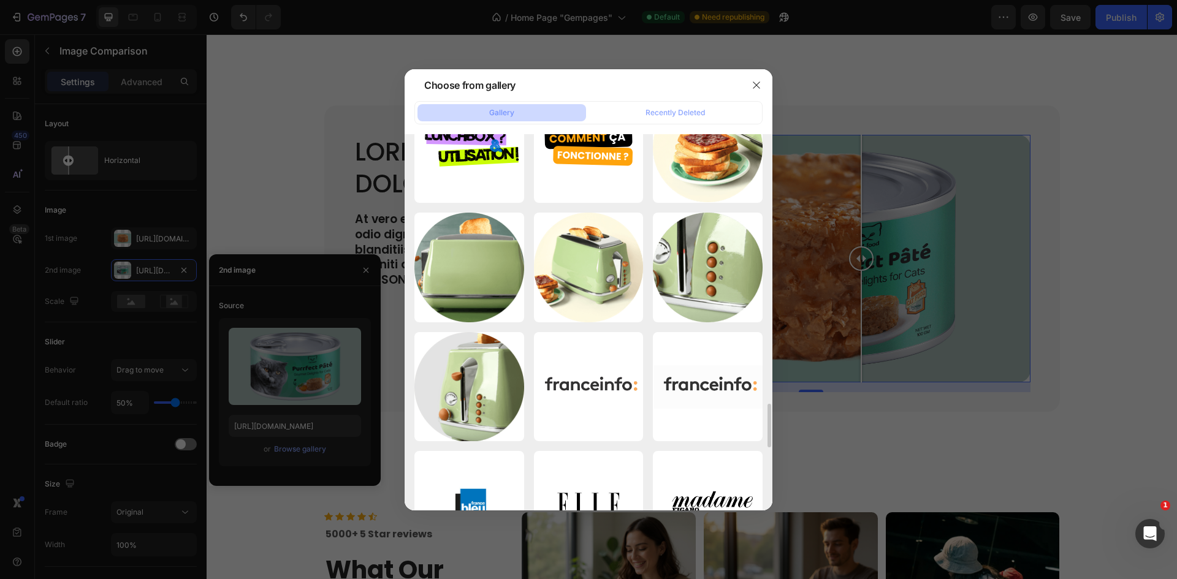
scroll to position [2328, 0]
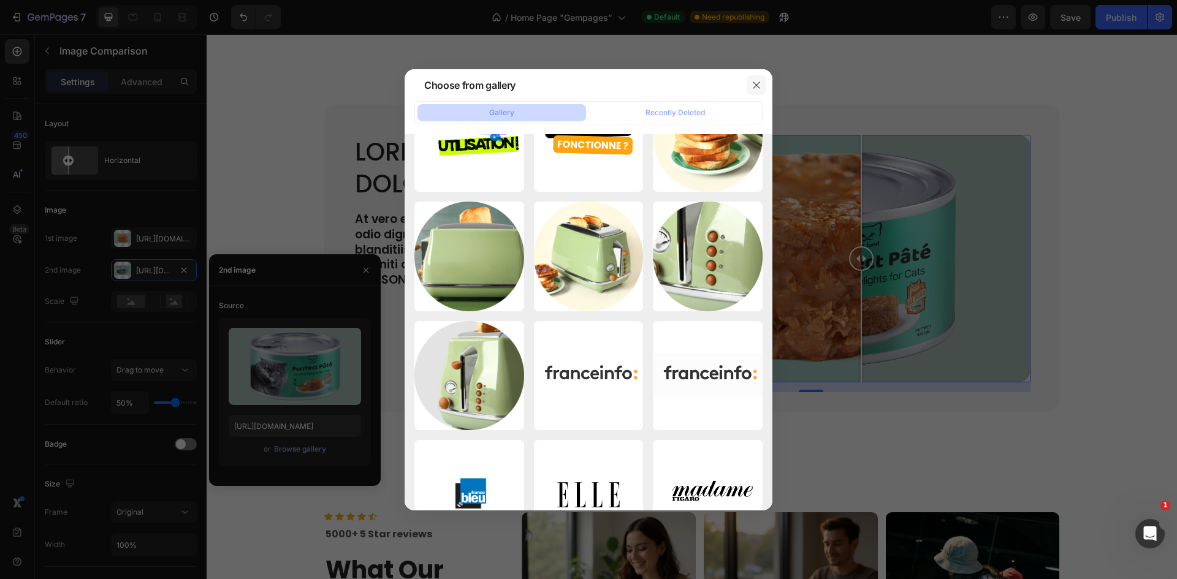
click at [757, 87] on icon "button" at bounding box center [756, 85] width 10 height 10
